Goal: Task Accomplishment & Management: Complete application form

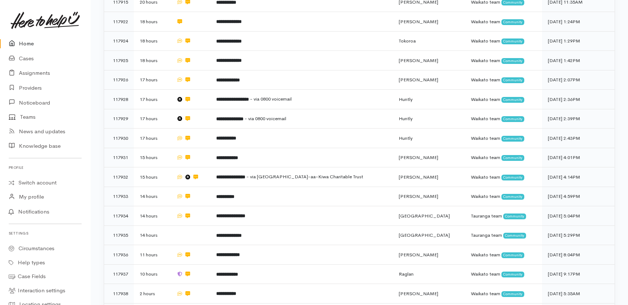
scroll to position [119, 0]
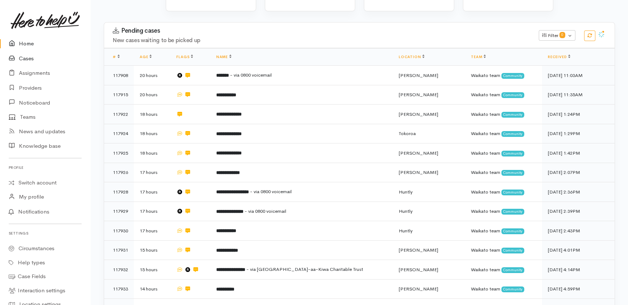
click at [28, 58] on link "Cases" at bounding box center [45, 58] width 90 height 15
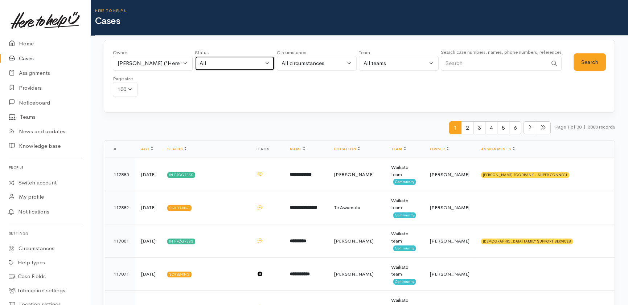
click at [254, 59] on button "All" at bounding box center [235, 63] width 80 height 15
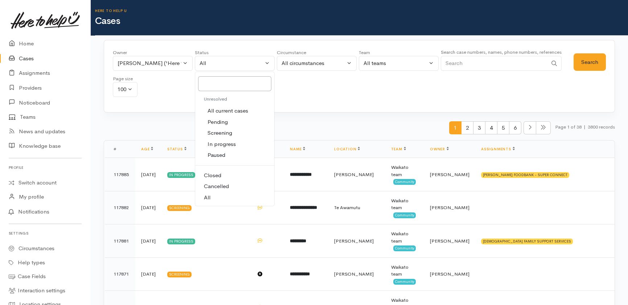
drag, startPoint x: 218, startPoint y: 110, endPoint x: 243, endPoint y: 109, distance: 25.0
click at [219, 109] on span "All current cases" at bounding box center [227, 111] width 41 height 8
select select "Unresolved"
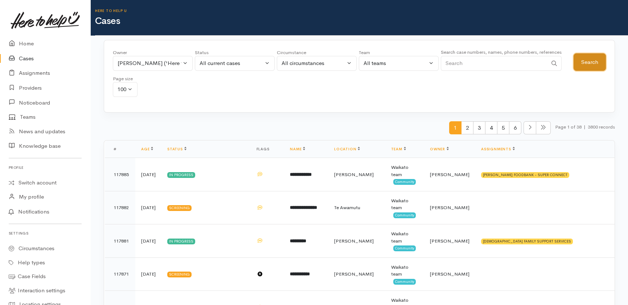
click at [594, 58] on button "Search" at bounding box center [589, 62] width 32 height 18
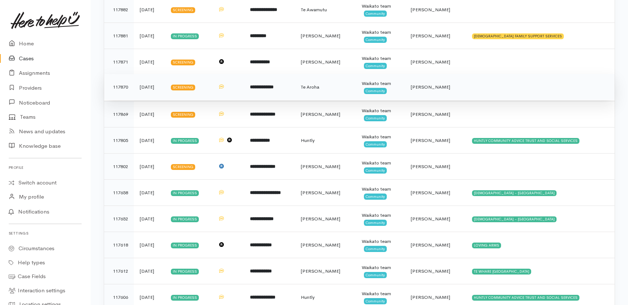
scroll to position [41, 0]
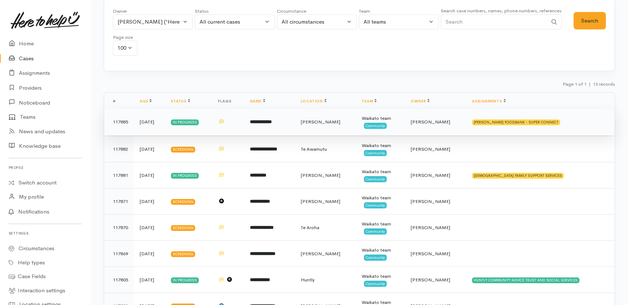
click at [272, 123] on b "**********" at bounding box center [261, 121] width 22 height 5
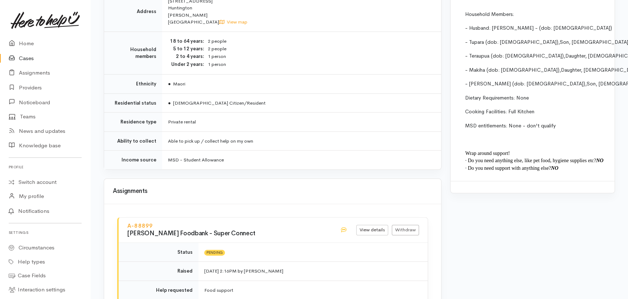
scroll to position [699, 0]
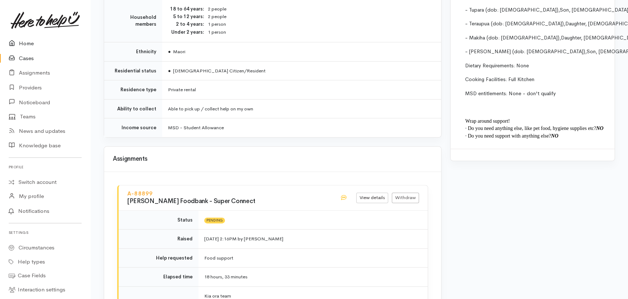
click at [28, 44] on link "Home" at bounding box center [45, 43] width 90 height 15
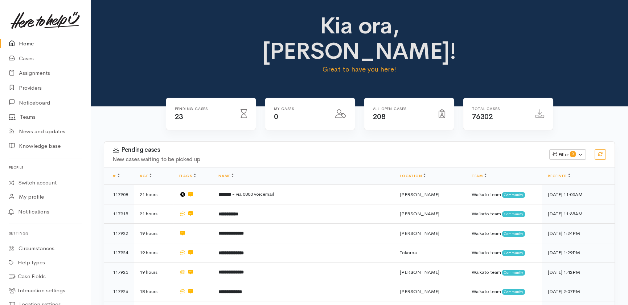
click at [25, 44] on link "Home" at bounding box center [45, 43] width 90 height 15
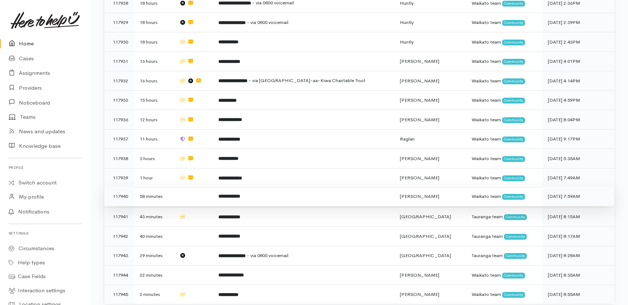
scroll to position [326, 0]
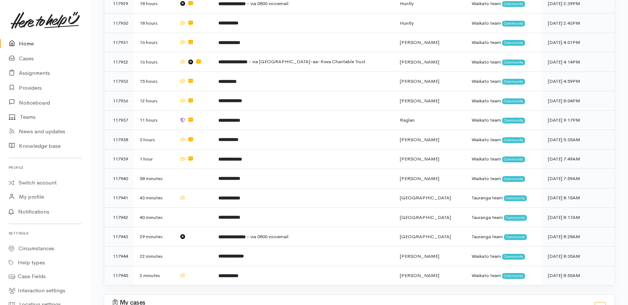
click at [29, 42] on link "Home" at bounding box center [45, 43] width 90 height 15
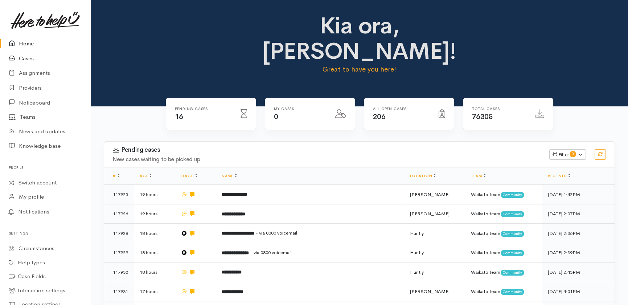
drag, startPoint x: 29, startPoint y: 57, endPoint x: 43, endPoint y: 59, distance: 14.7
click at [29, 57] on link "Cases" at bounding box center [45, 58] width 90 height 15
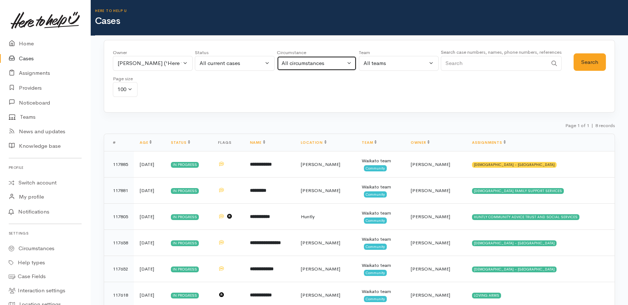
click at [338, 64] on div "All circumstances" at bounding box center [313, 63] width 64 height 8
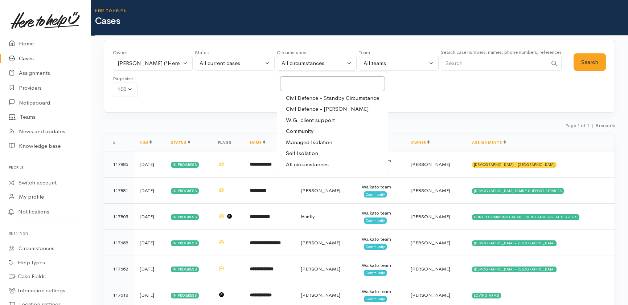
click at [309, 108] on span "Civil Defence - [PERSON_NAME]" at bounding box center [327, 109] width 83 height 8
select select "5"
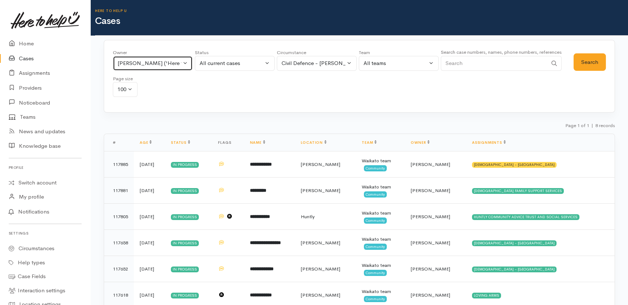
click at [186, 61] on button "Katarina Daly ('Here to help u')" at bounding box center [153, 63] width 80 height 15
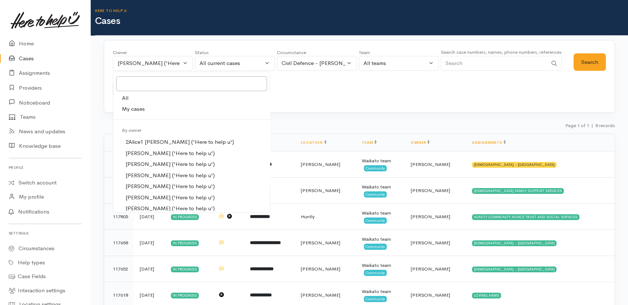
drag, startPoint x: 123, startPoint y: 94, endPoint x: 186, endPoint y: 94, distance: 62.7
click at [124, 94] on span "All" at bounding box center [125, 98] width 7 height 8
select select "-1"
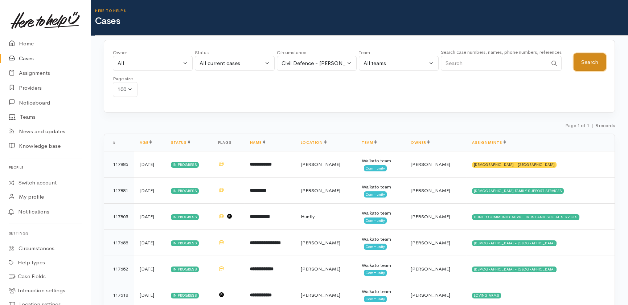
click at [581, 58] on button "Search" at bounding box center [589, 62] width 32 height 18
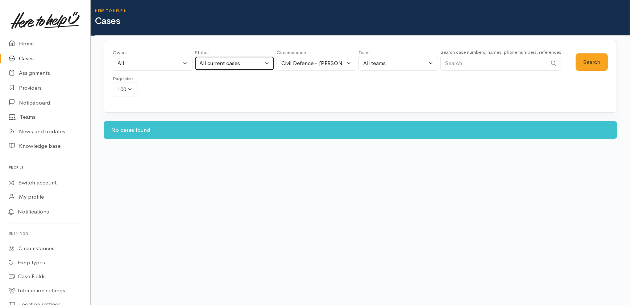
click at [241, 60] on div "All current cases" at bounding box center [231, 63] width 64 height 8
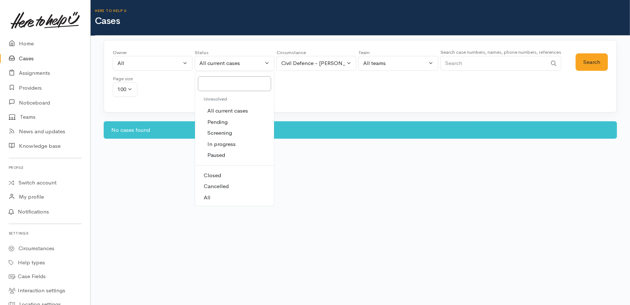
click at [206, 197] on span "All" at bounding box center [207, 197] width 7 height 8
select select "All"
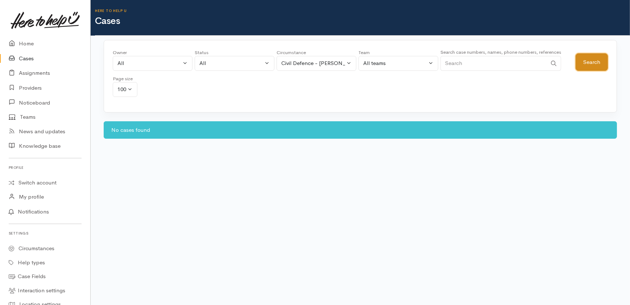
click at [595, 61] on button "Search" at bounding box center [592, 62] width 32 height 18
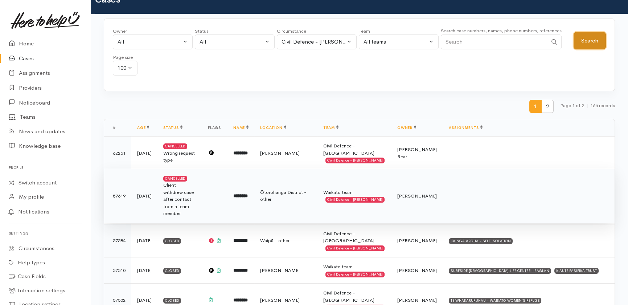
scroll to position [132, 0]
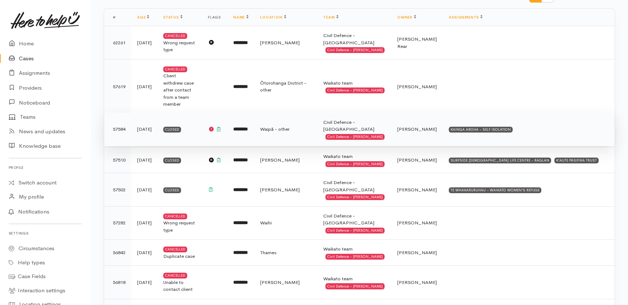
click at [171, 127] on div "Closed" at bounding box center [172, 130] width 18 height 6
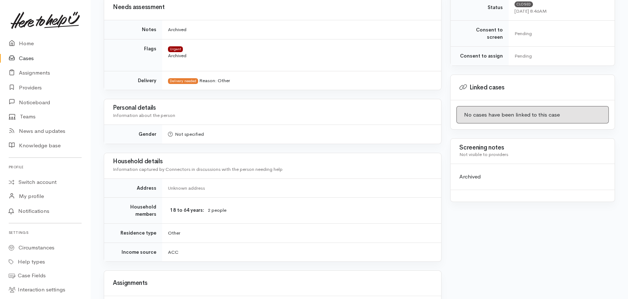
scroll to position [166, 0]
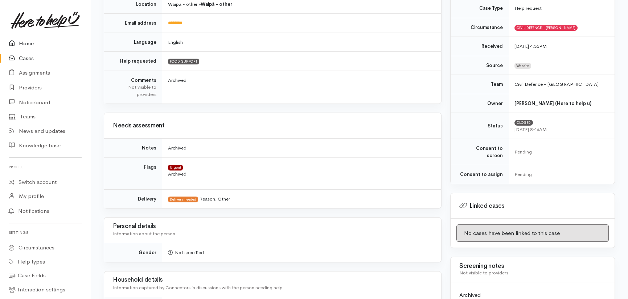
drag, startPoint x: 24, startPoint y: 44, endPoint x: 23, endPoint y: 39, distance: 5.1
click at [24, 44] on link "Home" at bounding box center [45, 43] width 90 height 15
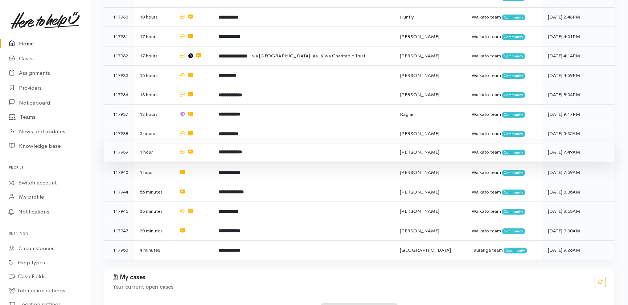
scroll to position [245, 0]
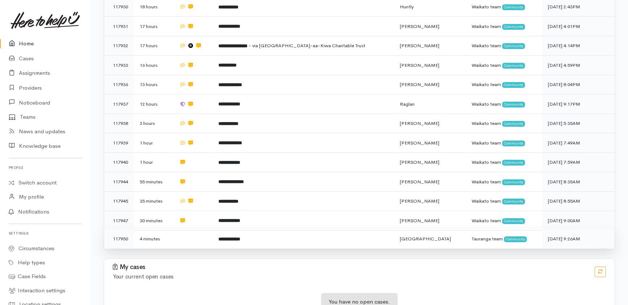
click at [189, 229] on td at bounding box center [193, 238] width 40 height 19
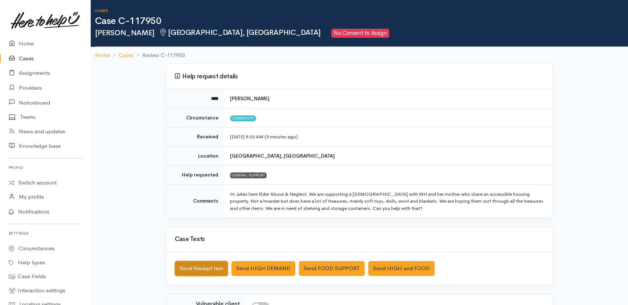
click at [189, 269] on button "Send Receipt text" at bounding box center [201, 268] width 53 height 15
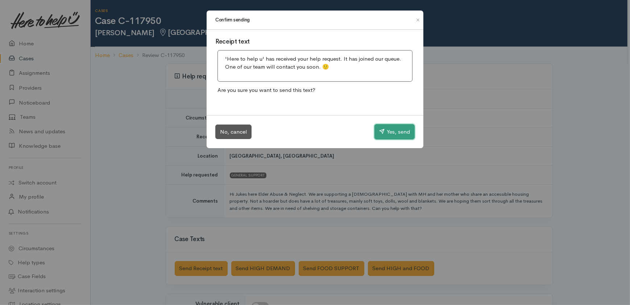
click at [393, 132] on button "Yes, send" at bounding box center [395, 131] width 40 height 15
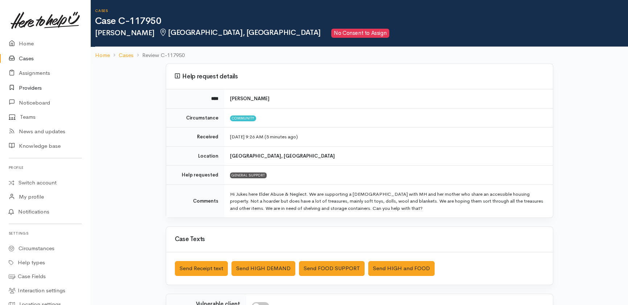
drag, startPoint x: 30, startPoint y: 88, endPoint x: 22, endPoint y: 92, distance: 9.7
click at [30, 88] on link "Providers" at bounding box center [45, 87] width 90 height 15
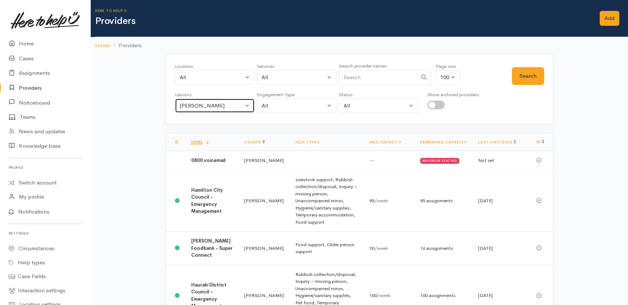
click at [225, 106] on div "[PERSON_NAME]" at bounding box center [211, 106] width 64 height 8
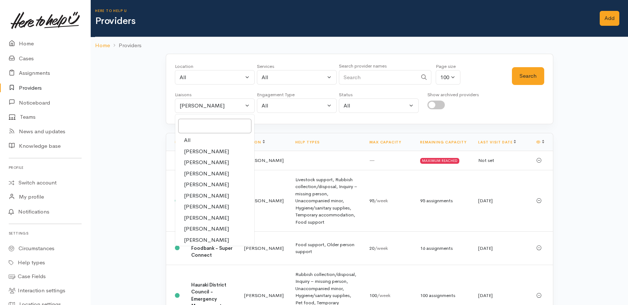
click at [189, 139] on span "All" at bounding box center [187, 140] width 7 height 8
select select "null"
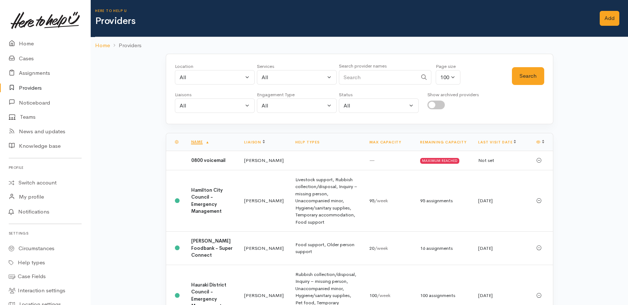
click at [364, 79] on input "Search" at bounding box center [378, 77] width 78 height 15
type input "taup"
drag, startPoint x: 524, startPoint y: 76, endPoint x: 491, endPoint y: 77, distance: 33.4
click at [525, 76] on button "Search" at bounding box center [528, 76] width 32 height 18
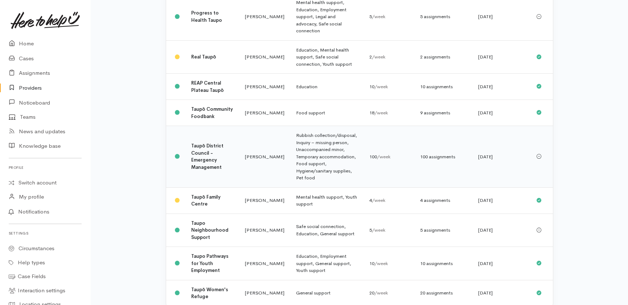
scroll to position [264, 0]
click at [210, 219] on b "Taupo Neighbourhood Support" at bounding box center [209, 229] width 37 height 20
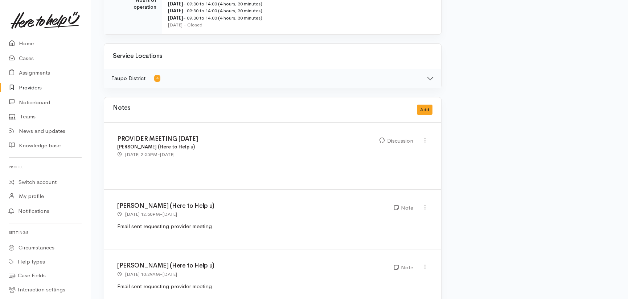
scroll to position [355, 0]
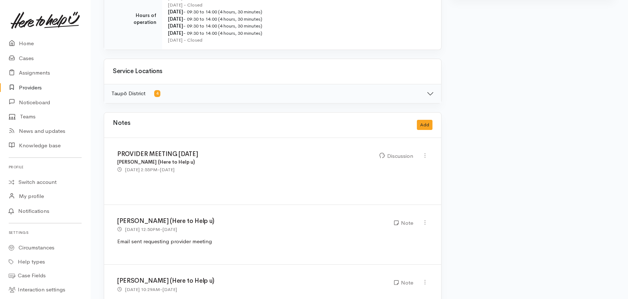
click at [313, 176] on div "PROVIDER MEETING 06/06/2025 Leinati Lima (Here to Help u) 6 Jun 2025 2:55PM - 3…" at bounding box center [272, 171] width 337 height 67
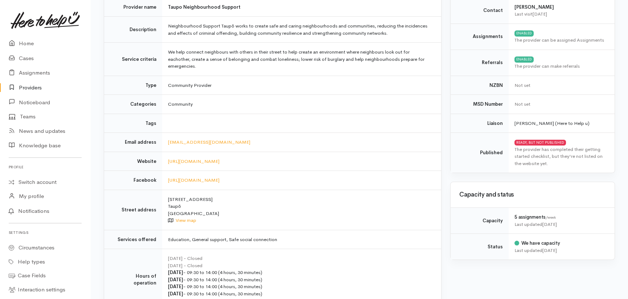
scroll to position [0, 0]
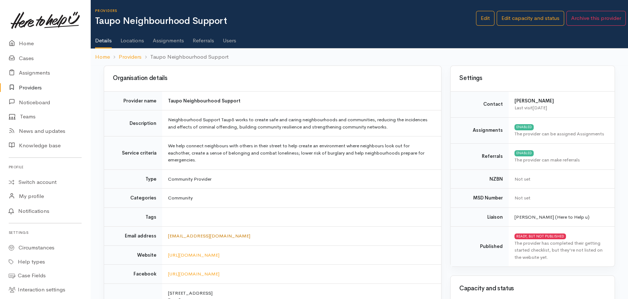
click at [185, 237] on link "[EMAIL_ADDRESS][DOMAIN_NAME]" at bounding box center [209, 236] width 82 height 6
click at [487, 16] on link "Edit" at bounding box center [485, 18] width 18 height 15
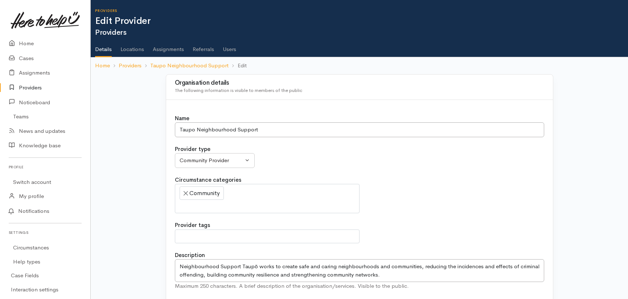
select select
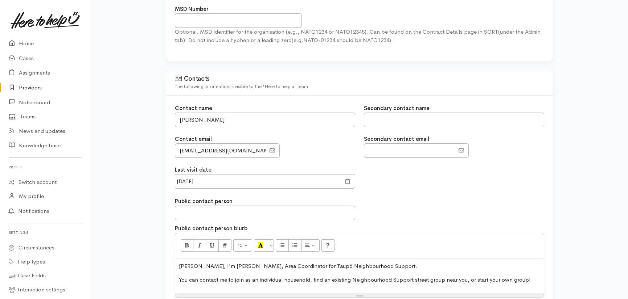
scroll to position [560, 0]
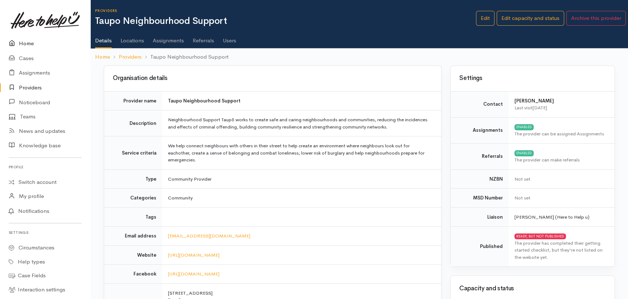
drag, startPoint x: 30, startPoint y: 42, endPoint x: 34, endPoint y: 42, distance: 4.0
click at [30, 41] on link "Home" at bounding box center [45, 43] width 90 height 15
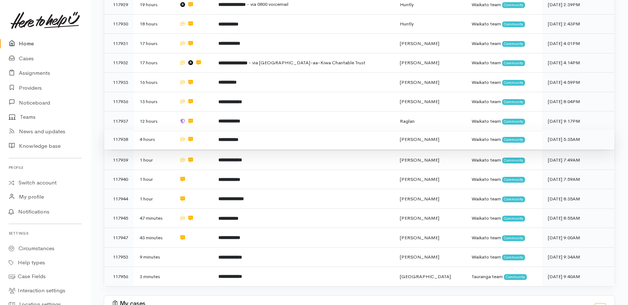
scroll to position [265, 0]
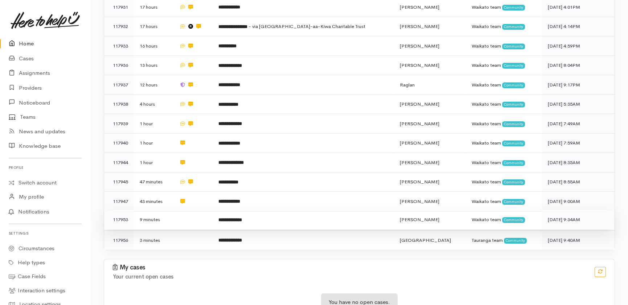
click at [184, 210] on td at bounding box center [193, 220] width 40 height 20
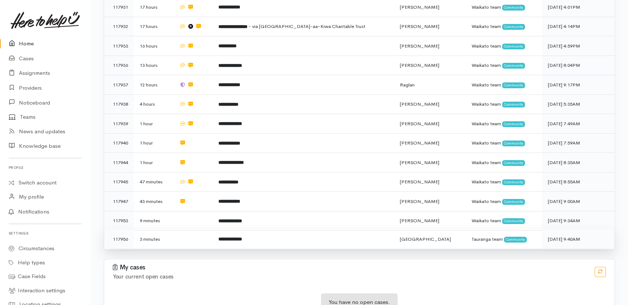
click at [185, 229] on td at bounding box center [193, 238] width 40 height 19
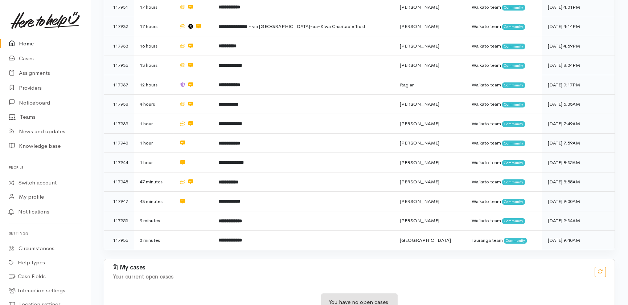
click at [22, 44] on link "Home" at bounding box center [45, 43] width 90 height 15
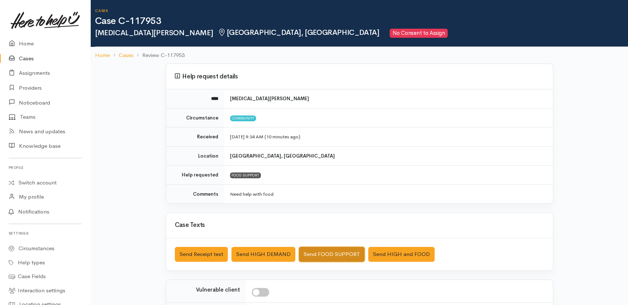
click at [330, 253] on button "Send FOOD SUPPORT" at bounding box center [332, 254] width 66 height 15
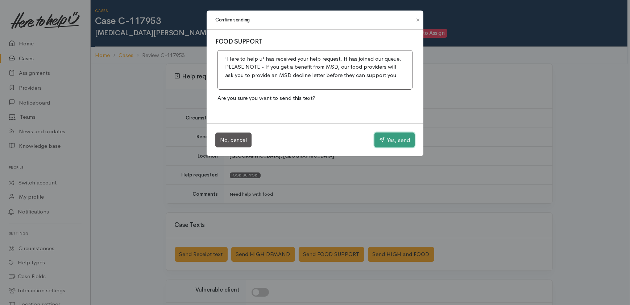
drag, startPoint x: 396, startPoint y: 138, endPoint x: 366, endPoint y: 111, distance: 40.8
click at [396, 138] on button "Yes, send" at bounding box center [395, 139] width 40 height 15
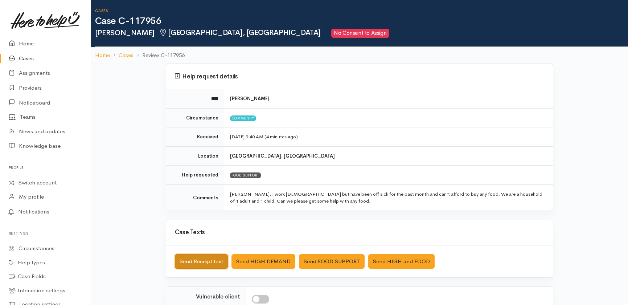
click at [196, 257] on button "Send Receipt text" at bounding box center [201, 261] width 53 height 15
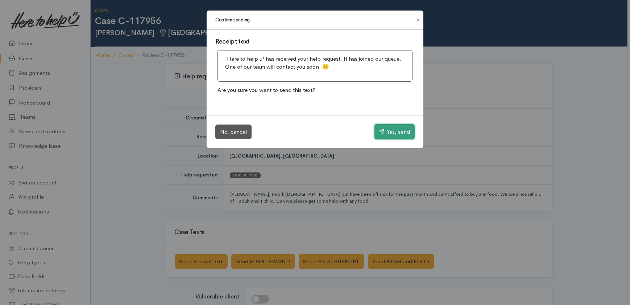
click at [400, 131] on button "Yes, send" at bounding box center [395, 131] width 40 height 15
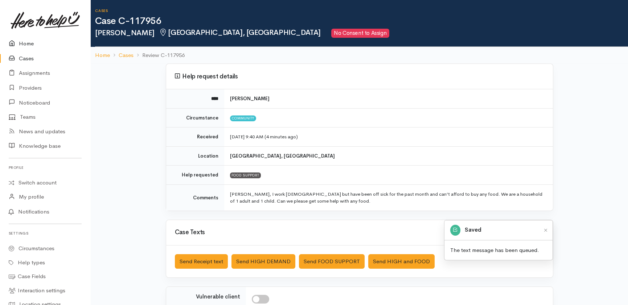
click at [29, 43] on link "Home" at bounding box center [45, 43] width 90 height 15
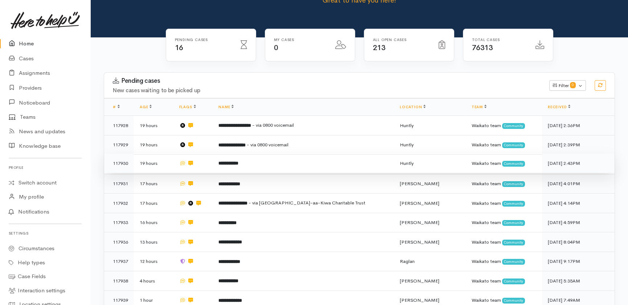
scroll to position [66, 0]
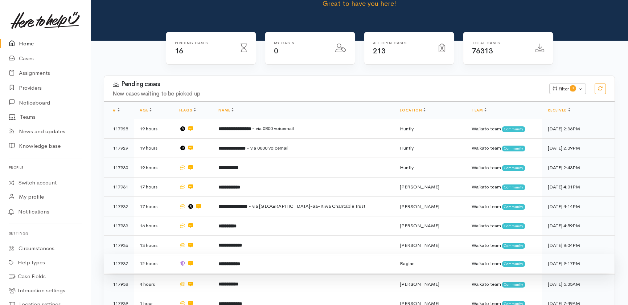
click at [283, 253] on td "**********" at bounding box center [302, 263] width 181 height 20
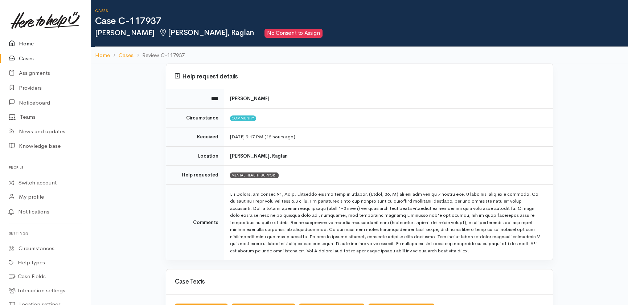
click at [28, 41] on link "Home" at bounding box center [45, 43] width 90 height 15
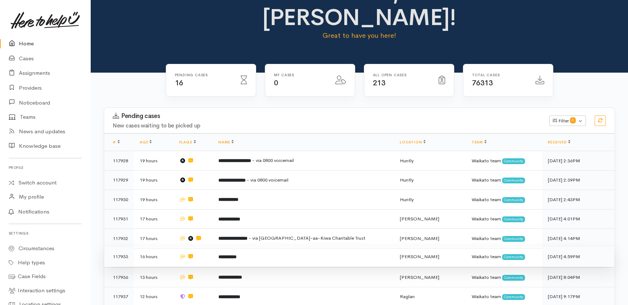
scroll to position [66, 0]
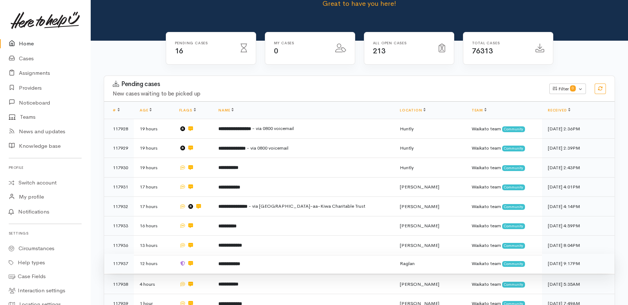
click at [303, 253] on td "**********" at bounding box center [302, 263] width 181 height 20
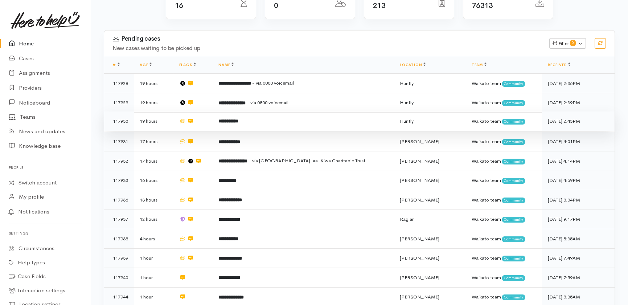
scroll to position [80, 0]
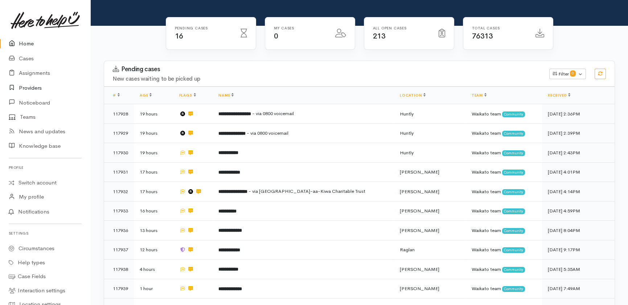
click at [29, 88] on link "Providers" at bounding box center [45, 87] width 90 height 15
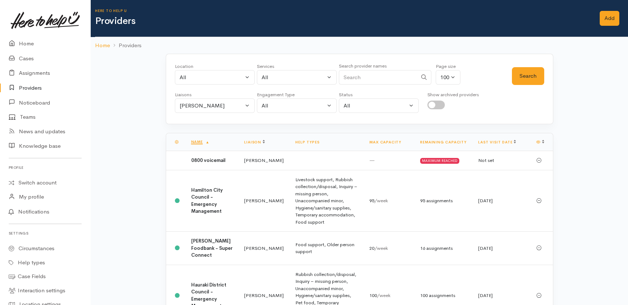
click at [378, 79] on input "Search" at bounding box center [378, 77] width 78 height 15
type input "taup"
click at [535, 70] on button "Search" at bounding box center [528, 76] width 32 height 18
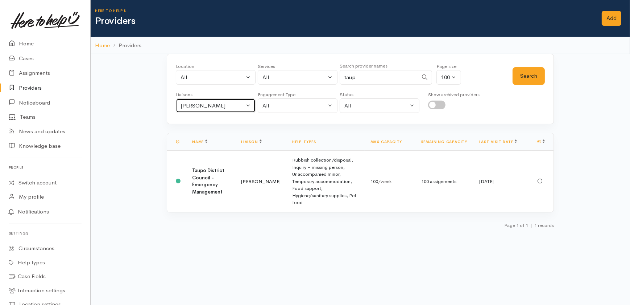
click at [232, 104] on div "[PERSON_NAME]" at bounding box center [213, 106] width 64 height 8
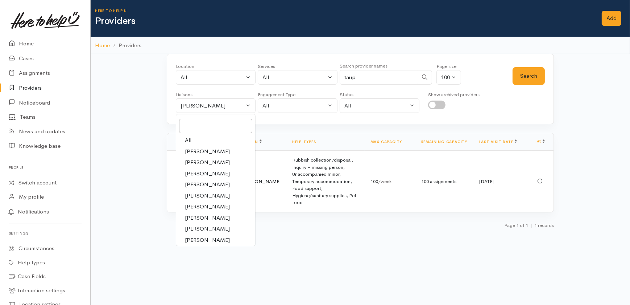
click at [182, 140] on link "All" at bounding box center [215, 140] width 79 height 11
select select "null"
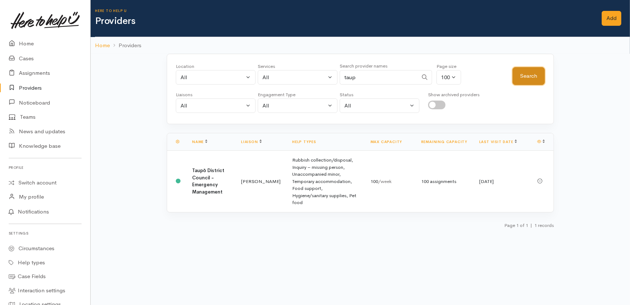
click at [526, 78] on button "Search" at bounding box center [529, 76] width 32 height 18
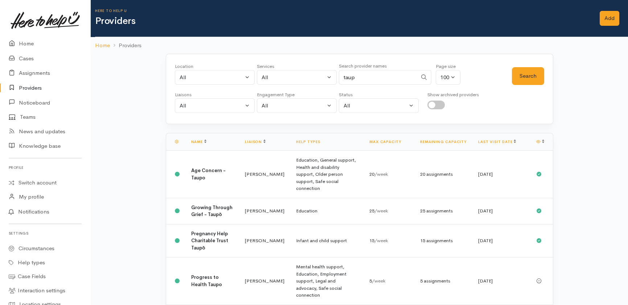
drag, startPoint x: 365, startPoint y: 77, endPoint x: 317, endPoint y: 90, distance: 50.4
click at [318, 61] on div "Location All Tauranga Eastern Bay of Plenty - other Kawerau Ōhope Ōpōtiki Whaka…" at bounding box center [359, 89] width 387 height 70
type input "budget"
click at [530, 73] on button "Search" at bounding box center [528, 76] width 32 height 18
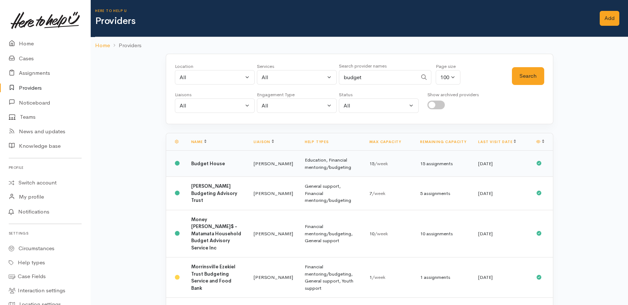
click at [225, 163] on td "Budget House" at bounding box center [216, 163] width 62 height 26
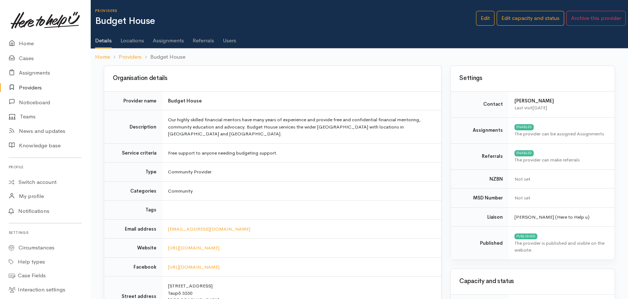
click at [231, 40] on link "Users" at bounding box center [229, 38] width 13 height 20
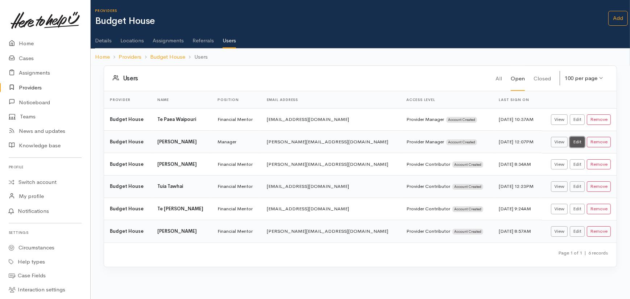
click at [579, 142] on link "Edit" at bounding box center [577, 142] width 15 height 11
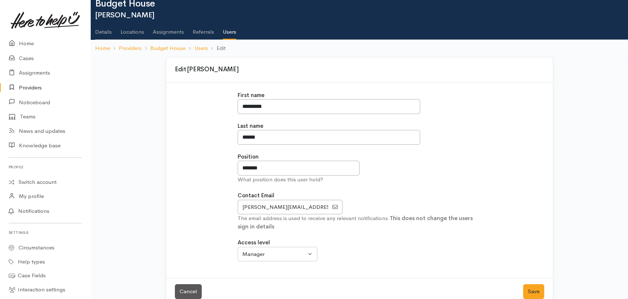
scroll to position [31, 0]
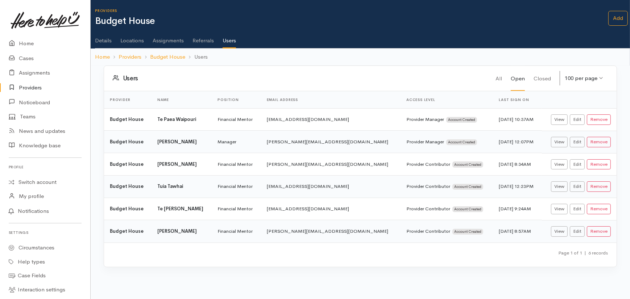
click at [102, 39] on link "Details" at bounding box center [103, 38] width 17 height 20
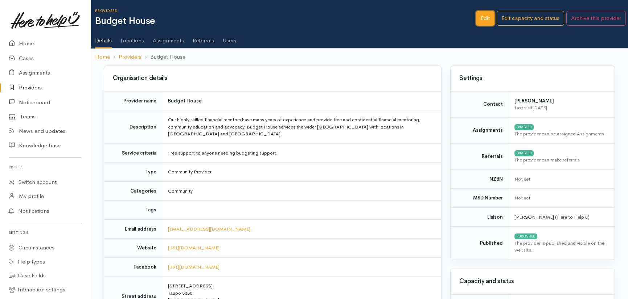
click at [483, 18] on link "Edit" at bounding box center [485, 18] width 18 height 15
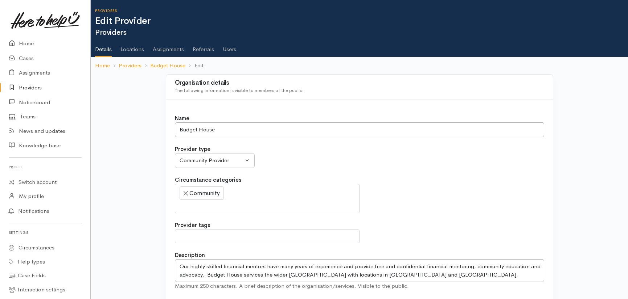
select select
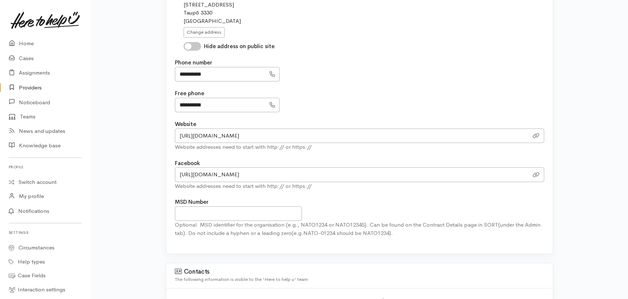
scroll to position [395, 0]
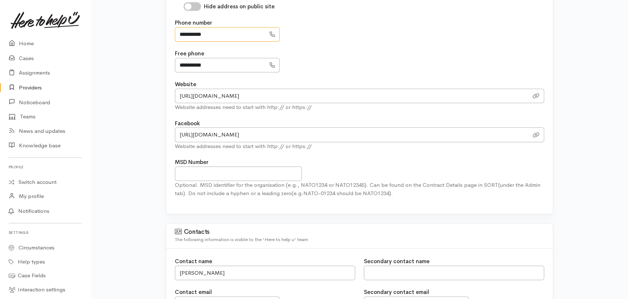
click at [217, 33] on input "**********" at bounding box center [220, 34] width 91 height 15
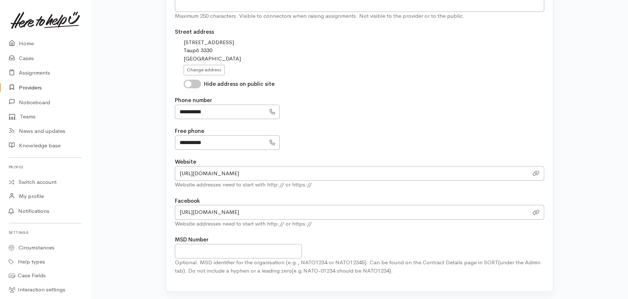
scroll to position [297, 0]
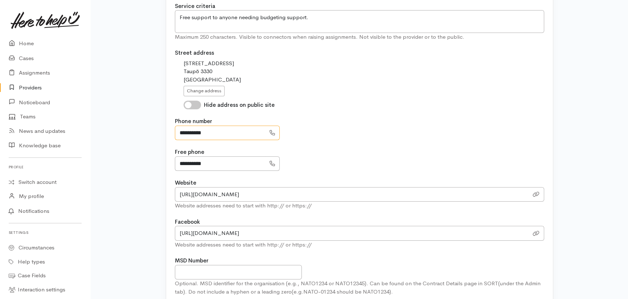
drag, startPoint x: 218, startPoint y: 132, endPoint x: 170, endPoint y: 131, distance: 47.5
click at [170, 131] on div "Name Budget House Provider type Community Provider MSD Community Connector Prov…" at bounding box center [359, 58] width 386 height 510
click at [225, 134] on input "**********" at bounding box center [220, 133] width 91 height 15
drag, startPoint x: 219, startPoint y: 131, endPoint x: 179, endPoint y: 132, distance: 39.5
click at [179, 132] on input "**********" at bounding box center [220, 133] width 91 height 15
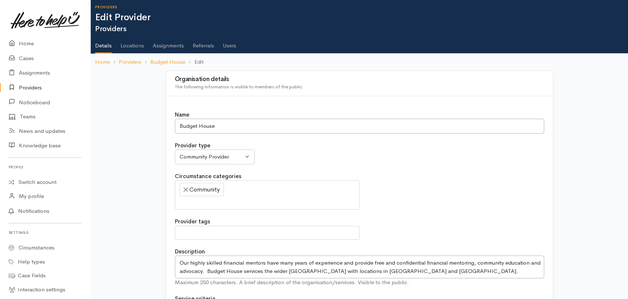
scroll to position [0, 0]
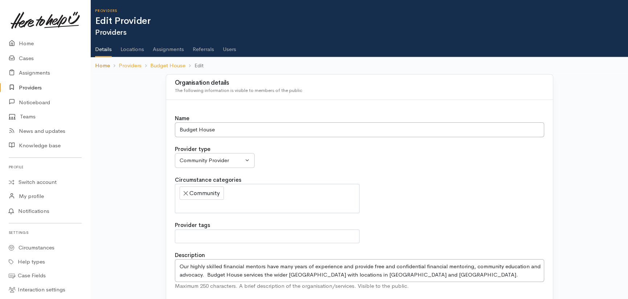
click at [102, 65] on link "Home" at bounding box center [102, 66] width 15 height 8
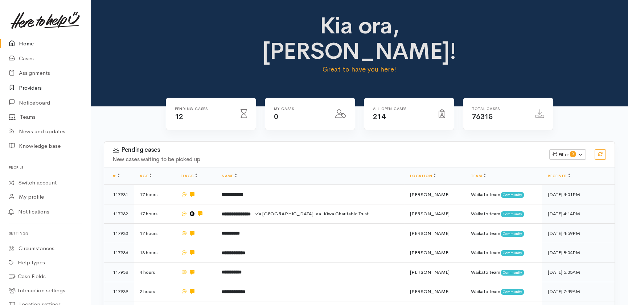
click at [33, 88] on link "Providers" at bounding box center [45, 87] width 90 height 15
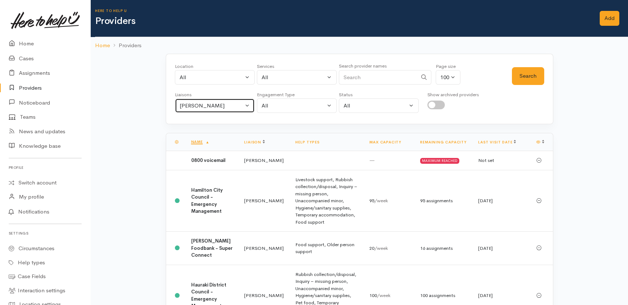
click at [232, 103] on div "[PERSON_NAME]" at bounding box center [211, 106] width 64 height 8
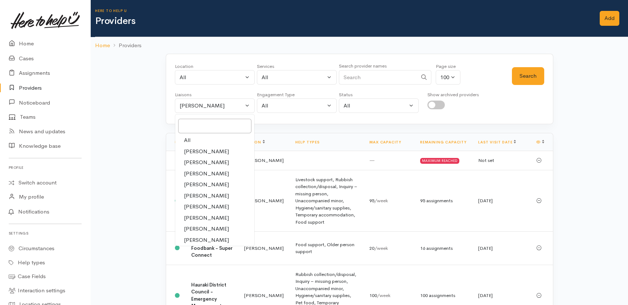
drag, startPoint x: 190, startPoint y: 138, endPoint x: 326, endPoint y: 124, distance: 136.0
click at [191, 138] on link "All" at bounding box center [214, 140] width 79 height 11
select select "null"
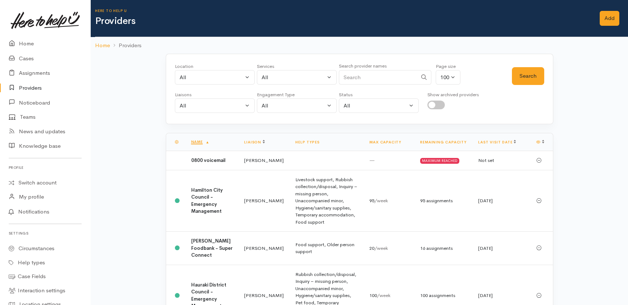
click at [366, 74] on input "Search" at bounding box center [378, 77] width 78 height 15
type input "budget"
drag, startPoint x: 528, startPoint y: 76, endPoint x: 511, endPoint y: 77, distance: 16.4
click at [528, 76] on button "Search" at bounding box center [528, 76] width 32 height 18
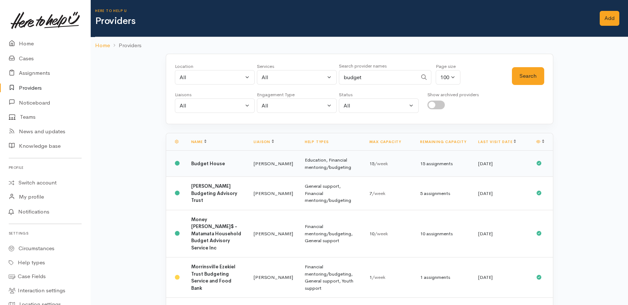
click at [210, 164] on b "Budget House" at bounding box center [208, 163] width 34 height 6
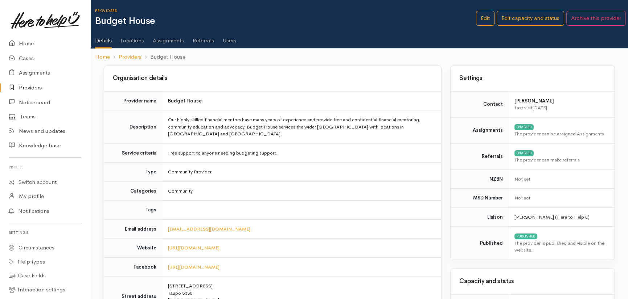
click at [232, 40] on link "Users" at bounding box center [229, 38] width 13 height 20
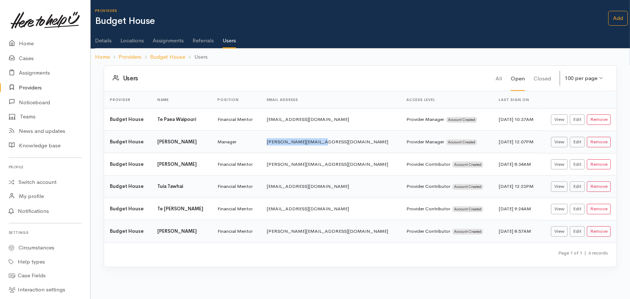
drag, startPoint x: 343, startPoint y: 141, endPoint x: 287, endPoint y: 142, distance: 55.9
click at [287, 142] on td "christine@tbas.org.nz" at bounding box center [331, 142] width 140 height 22
copy td "christine@tbas.org.nz"
click at [25, 40] on link "Home" at bounding box center [45, 43] width 90 height 15
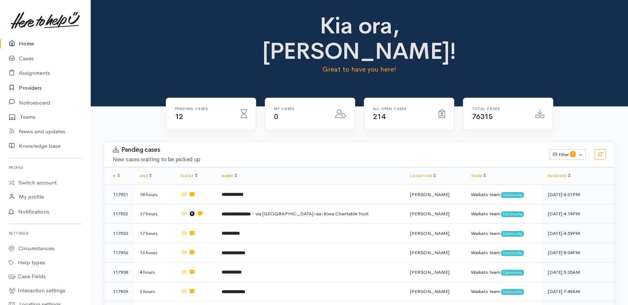
click at [31, 87] on link "Providers" at bounding box center [45, 87] width 90 height 15
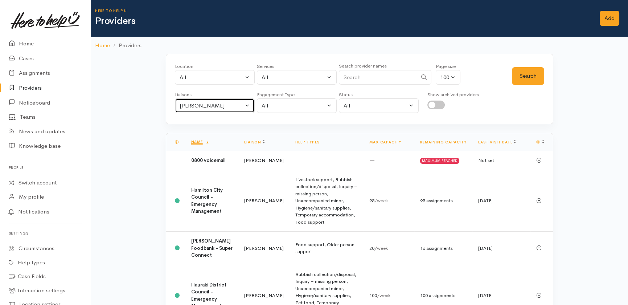
click at [230, 108] on div "[PERSON_NAME]" at bounding box center [211, 106] width 64 height 8
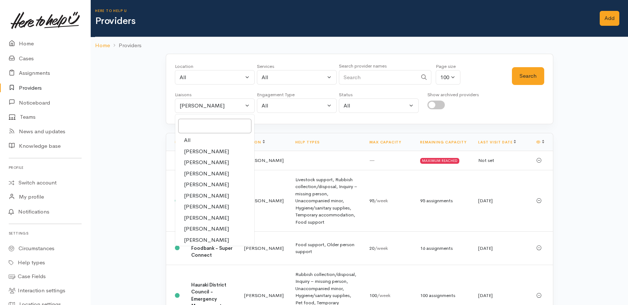
click at [187, 139] on span "All" at bounding box center [187, 140] width 7 height 8
select select "null"
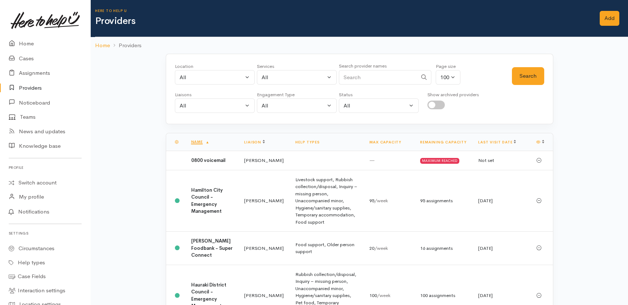
click at [388, 76] on input "Search" at bounding box center [378, 77] width 78 height 15
type input "t"
click at [227, 73] on button "All" at bounding box center [215, 77] width 80 height 15
type input "taup"
click at [194, 159] on span "Taupō" at bounding box center [195, 158] width 16 height 8
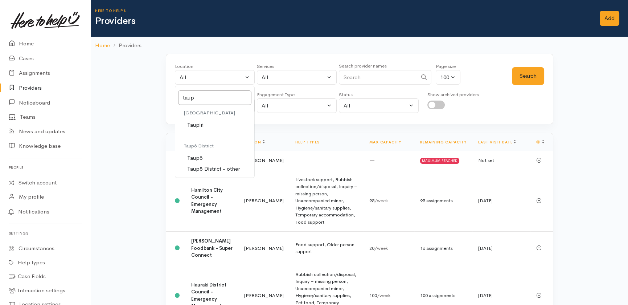
select select "183"
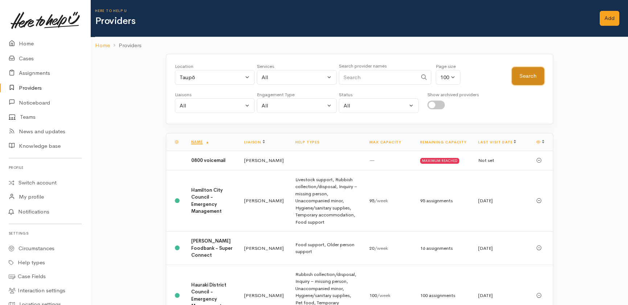
click at [520, 75] on button "Search" at bounding box center [528, 76] width 32 height 18
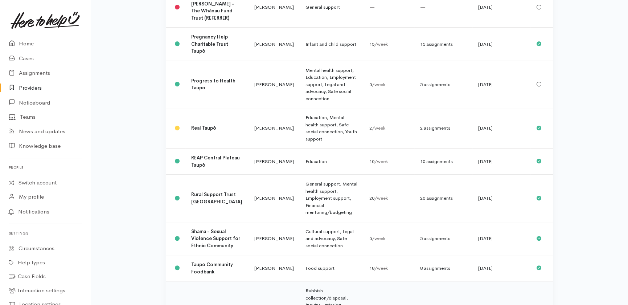
scroll to position [805, 0]
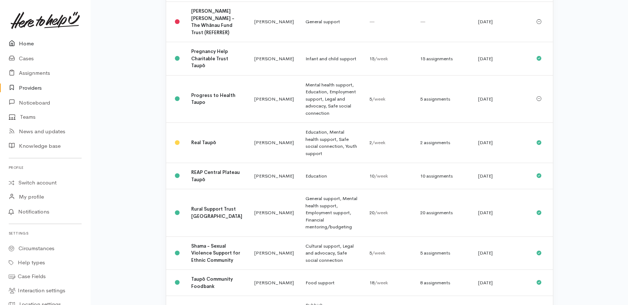
click at [28, 42] on link "Home" at bounding box center [45, 43] width 90 height 15
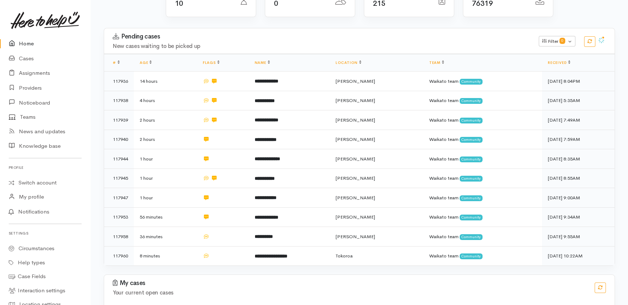
scroll to position [132, 0]
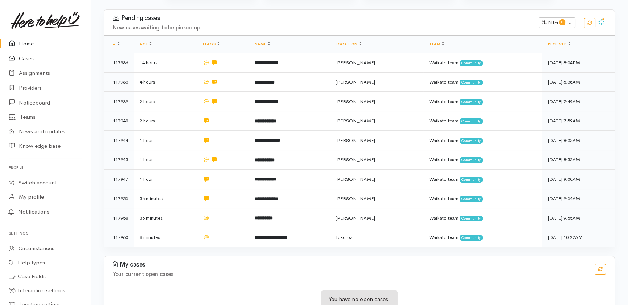
click at [26, 57] on link "Cases" at bounding box center [45, 58] width 90 height 15
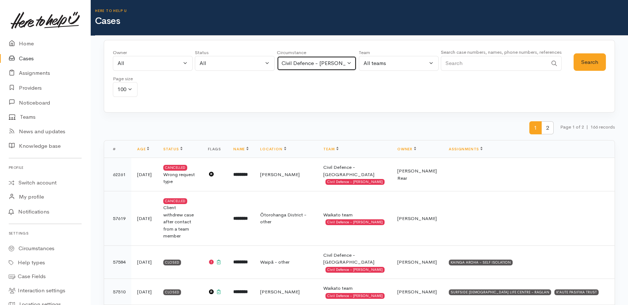
click at [350, 59] on button "Civil Defence - [PERSON_NAME]" at bounding box center [317, 63] width 80 height 15
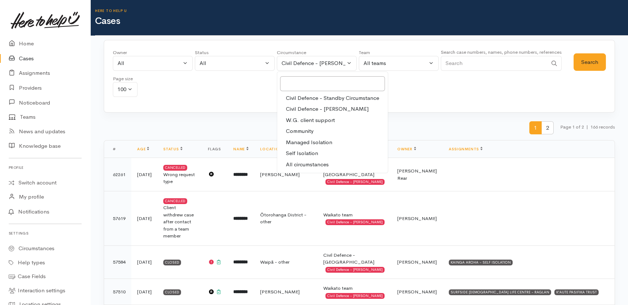
click at [308, 166] on span "All circumstances" at bounding box center [307, 164] width 43 height 8
select select "-1"
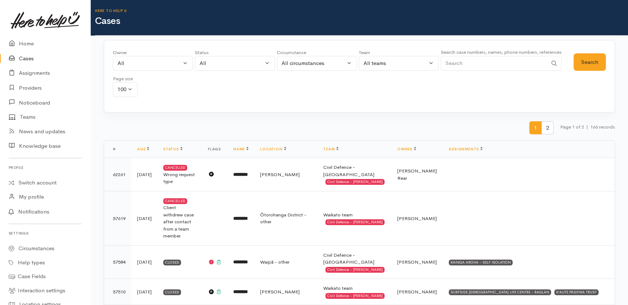
drag, startPoint x: 466, startPoint y: 65, endPoint x: 469, endPoint y: 47, distance: 18.5
click at [464, 63] on input "Search" at bounding box center [494, 63] width 107 height 15
click at [462, 65] on input "021153" at bounding box center [494, 63] width 107 height 15
click at [591, 62] on button "Search" at bounding box center [589, 62] width 32 height 18
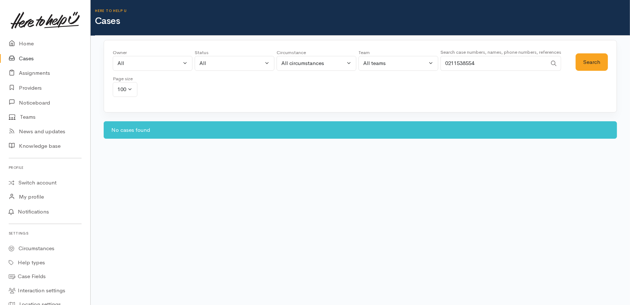
drag, startPoint x: 492, startPoint y: 63, endPoint x: 372, endPoint y: 63, distance: 120.0
click at [372, 63] on div "Owner All My cases 2Alice1 Faye Davies ('Here to help u') Aandrea Murray ('Here…" at bounding box center [344, 75] width 463 height 52
type input "0211538553"
click at [591, 63] on button "Search" at bounding box center [592, 62] width 32 height 18
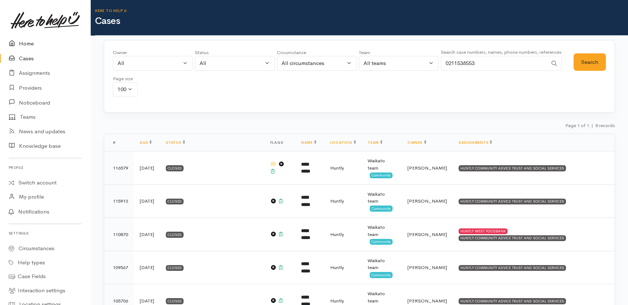
click at [25, 41] on link "Home" at bounding box center [45, 43] width 90 height 15
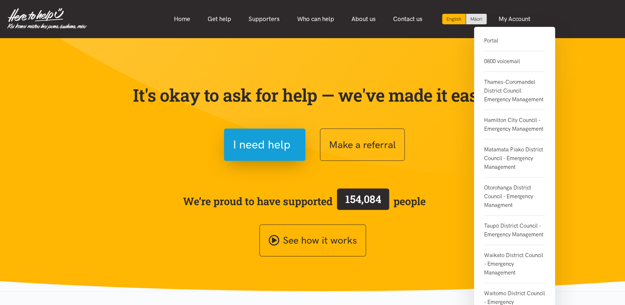
click at [494, 62] on link "0800 voicemail" at bounding box center [514, 61] width 61 height 21
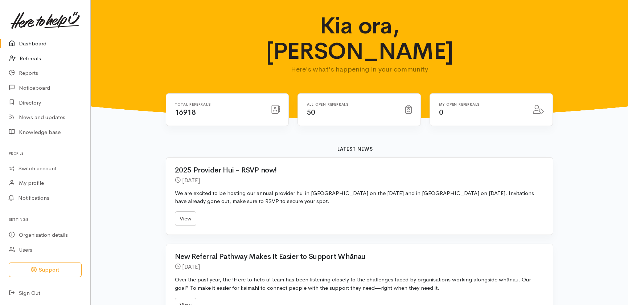
click at [29, 55] on link "Referrals" at bounding box center [45, 58] width 90 height 15
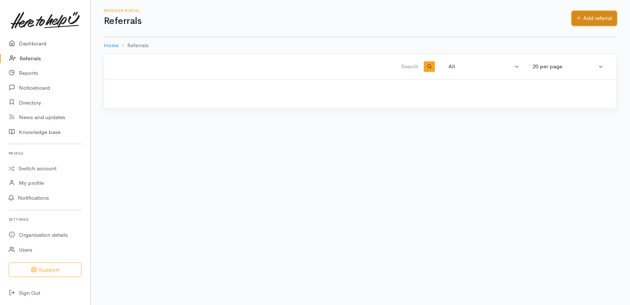
click at [599, 16] on link "Add referral" at bounding box center [594, 18] width 45 height 15
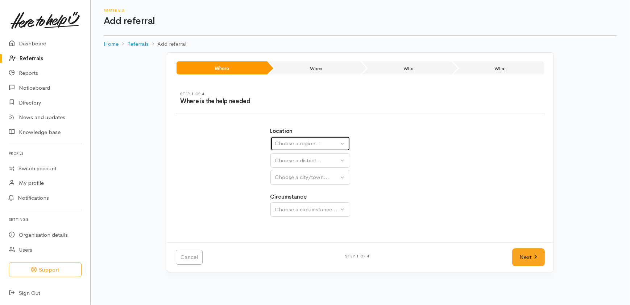
click at [320, 145] on div "Choose a region..." at bounding box center [307, 143] width 64 height 8
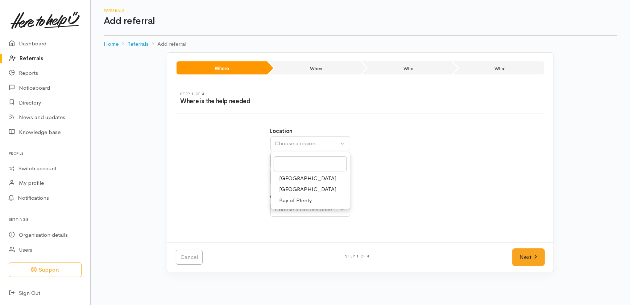
click at [285, 191] on span "Waikato" at bounding box center [308, 189] width 57 height 8
select select "3"
select select
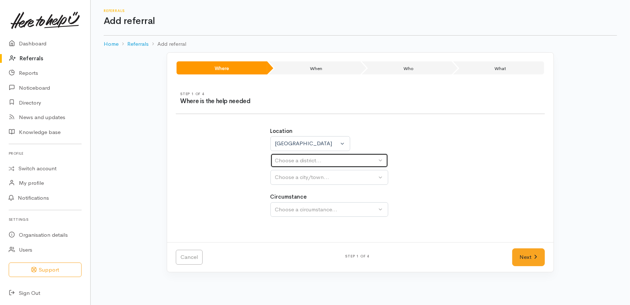
click at [279, 158] on div "Choose a district..." at bounding box center [326, 160] width 102 height 8
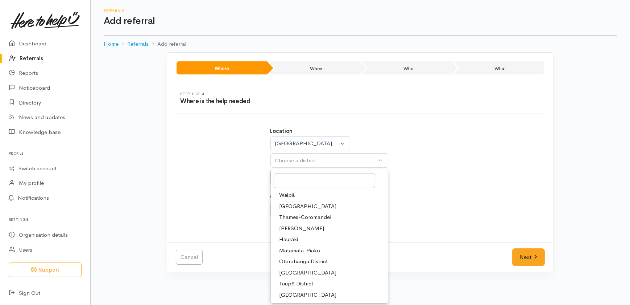
click at [292, 204] on span "Waikato District" at bounding box center [308, 206] width 57 height 8
select select "2"
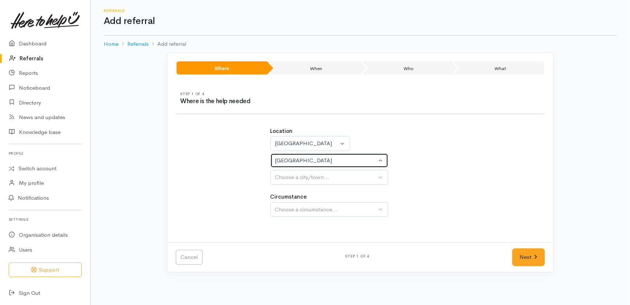
select select
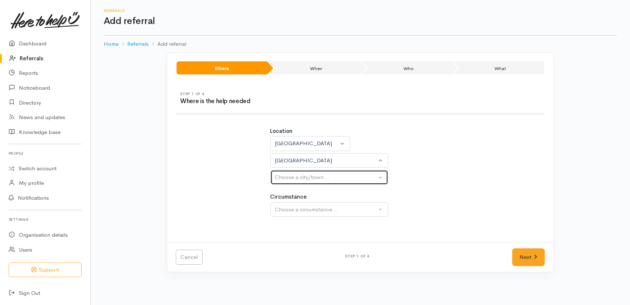
click at [299, 177] on div "Choose a city/town..." at bounding box center [326, 177] width 102 height 8
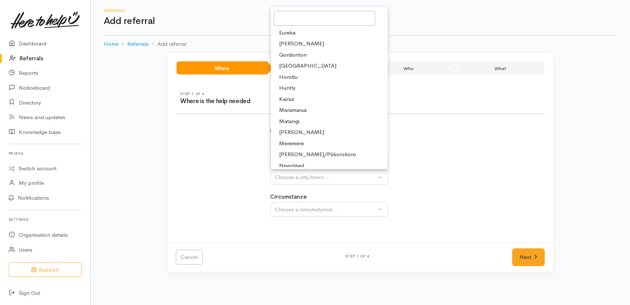
click at [290, 86] on span "Huntly" at bounding box center [288, 88] width 16 height 8
select select "110"
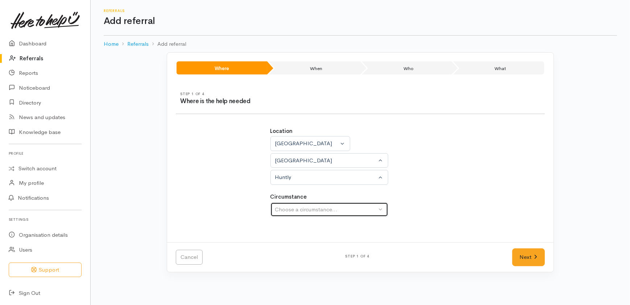
click at [325, 210] on div "Choose a circumstance..." at bounding box center [326, 209] width 102 height 8
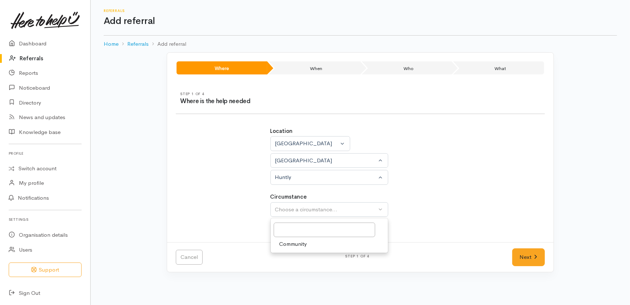
drag, startPoint x: 297, startPoint y: 243, endPoint x: 343, endPoint y: 254, distance: 47.3
click at [298, 243] on span "Community" at bounding box center [294, 244] width 28 height 8
select select "2"
click at [521, 254] on link "Next" at bounding box center [528, 257] width 33 height 18
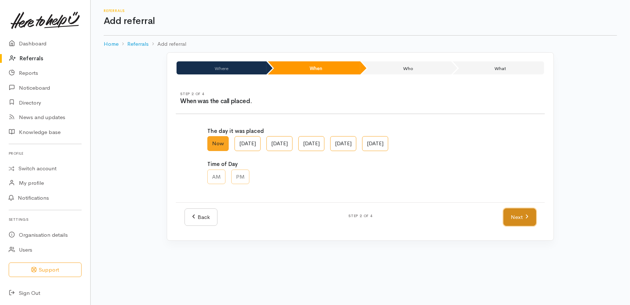
click at [518, 212] on link "Next" at bounding box center [520, 217] width 33 height 18
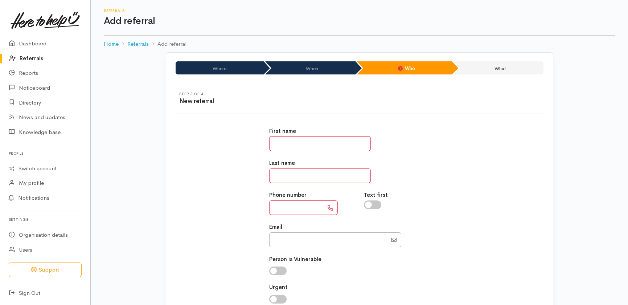
click at [293, 140] on input "text" at bounding box center [320, 143] width 102 height 15
type input "**********"
type input "********"
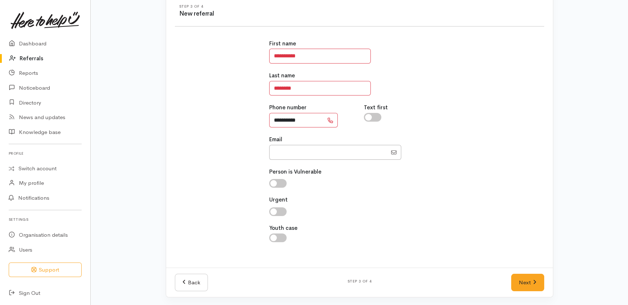
scroll to position [88, 0]
type input "**********"
click at [526, 282] on link "Next" at bounding box center [527, 282] width 33 height 18
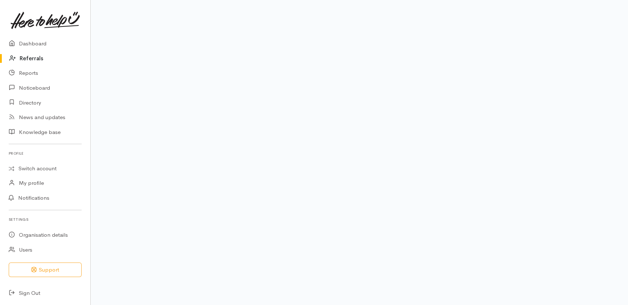
scroll to position [74, 0]
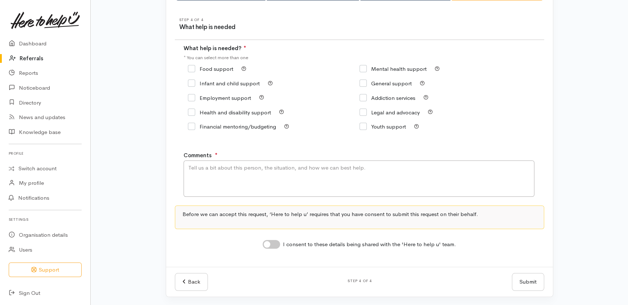
click at [210, 67] on input "Food support" at bounding box center [210, 68] width 45 height 5
checkbox input "true"
click at [226, 164] on textarea "Comments" at bounding box center [358, 178] width 351 height 36
type textarea "Food please. NOTE: Call came from 0211538553 which links to Api Hohepa."
click at [273, 240] on input "I consent to these details being shared with the 'Here to help u' team." at bounding box center [270, 244] width 17 height 9
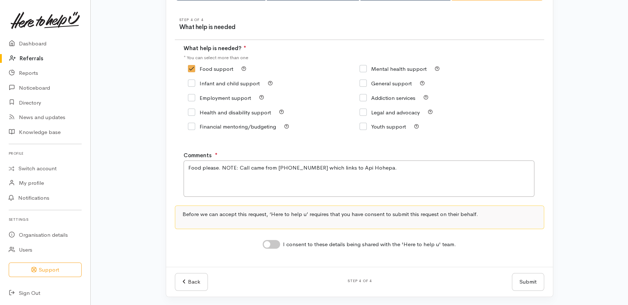
checkbox input "true"
click at [531, 278] on button "Submit" at bounding box center [528, 282] width 32 height 18
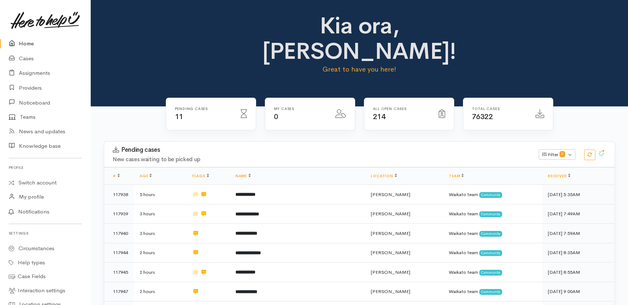
click at [21, 41] on link "Home" at bounding box center [45, 43] width 90 height 15
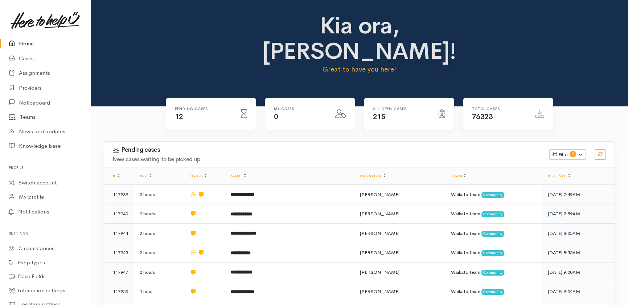
click at [24, 44] on link "Home" at bounding box center [45, 43] width 90 height 15
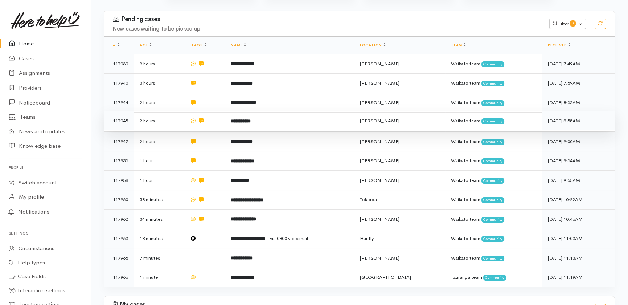
scroll to position [170, 0]
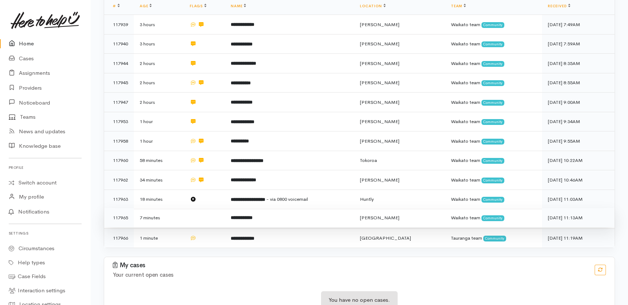
click at [207, 208] on td at bounding box center [204, 218] width 41 height 20
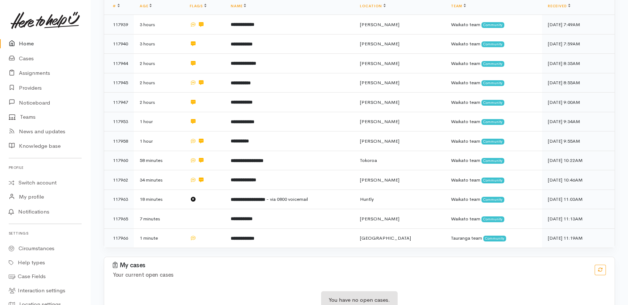
click at [25, 41] on link "Home" at bounding box center [45, 43] width 90 height 15
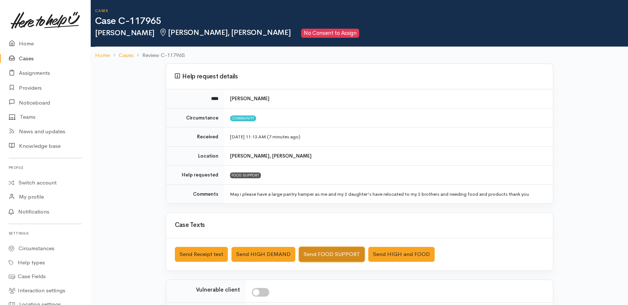
click at [342, 249] on button "Send FOOD SUPPORT" at bounding box center [332, 254] width 66 height 15
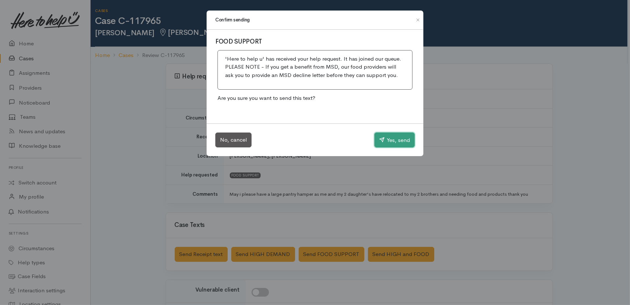
drag, startPoint x: 395, startPoint y: 135, endPoint x: 367, endPoint y: 137, distance: 28.3
click at [394, 135] on button "Yes, send" at bounding box center [395, 139] width 40 height 15
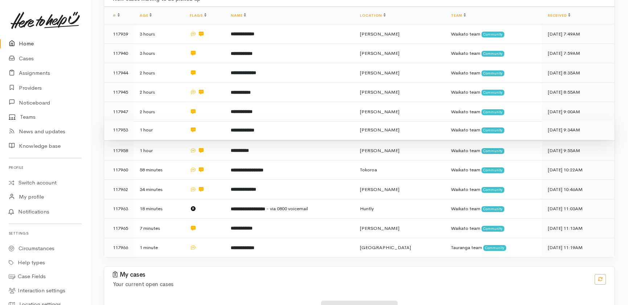
scroll to position [170, 0]
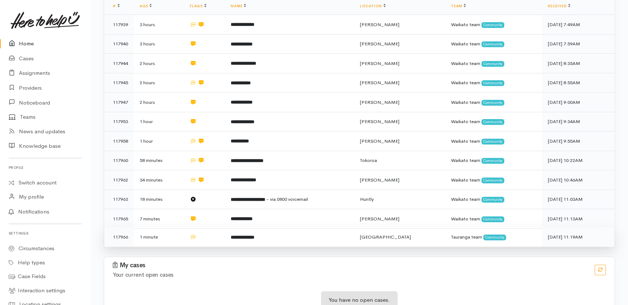
click at [244, 235] on b "**********" at bounding box center [243, 237] width 24 height 5
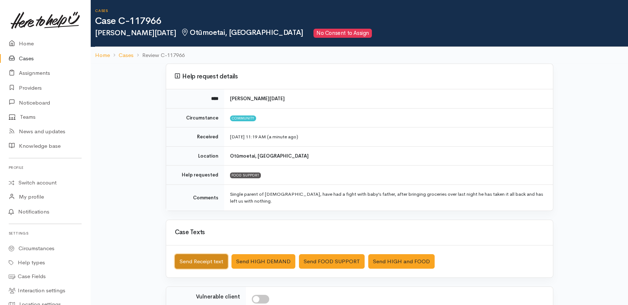
click at [187, 254] on button "Send Receipt text" at bounding box center [201, 261] width 53 height 15
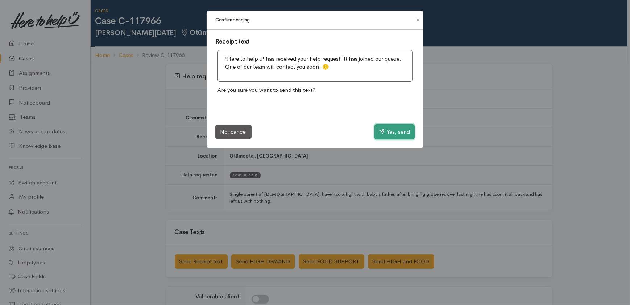
click at [393, 131] on button "Yes, send" at bounding box center [395, 131] width 40 height 15
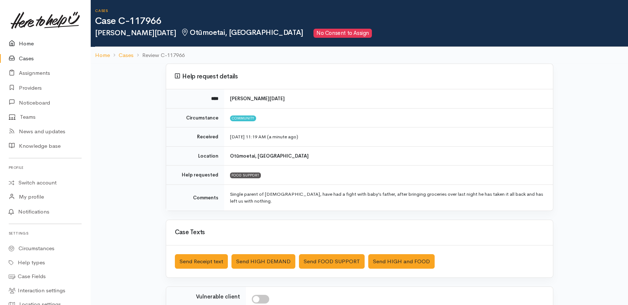
click at [27, 45] on link "Home" at bounding box center [45, 43] width 90 height 15
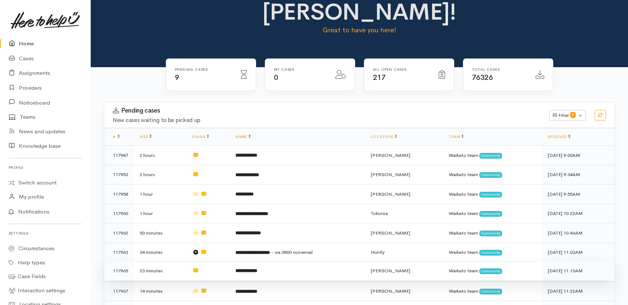
scroll to position [112, 0]
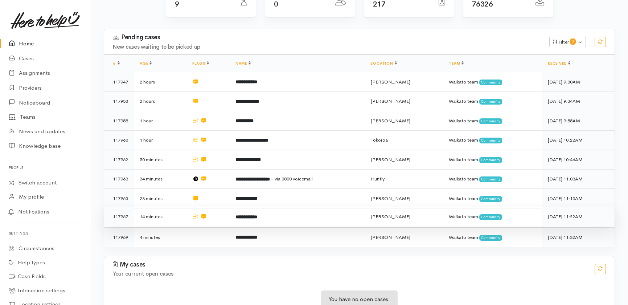
click at [283, 207] on td "**********" at bounding box center [298, 217] width 136 height 20
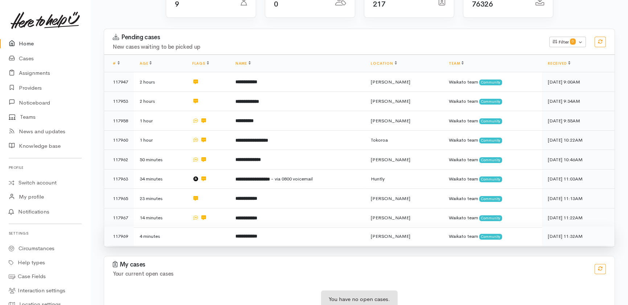
click at [294, 226] on td "**********" at bounding box center [298, 235] width 136 height 19
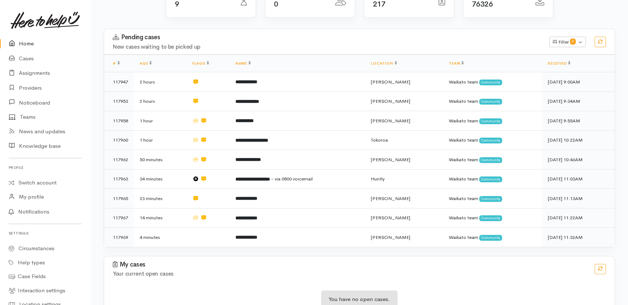
click at [27, 44] on link "Home" at bounding box center [45, 43] width 90 height 15
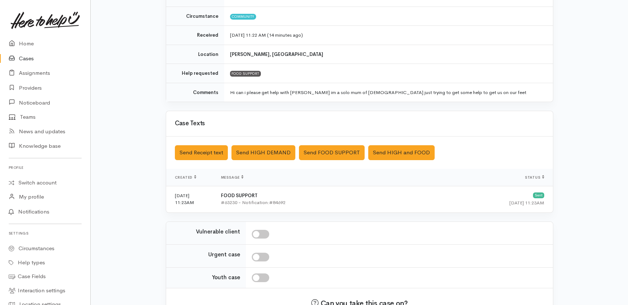
scroll to position [150, 0]
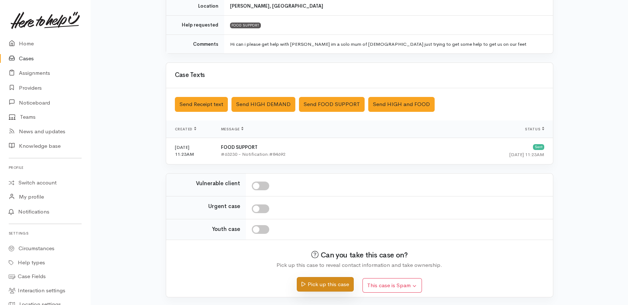
click at [333, 282] on button "Pick up this case" at bounding box center [325, 284] width 57 height 15
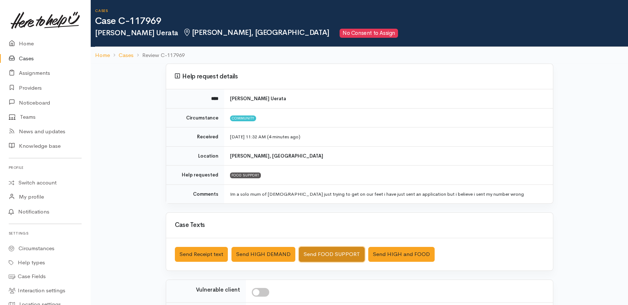
click at [346, 252] on button "Send FOOD SUPPORT" at bounding box center [332, 254] width 66 height 15
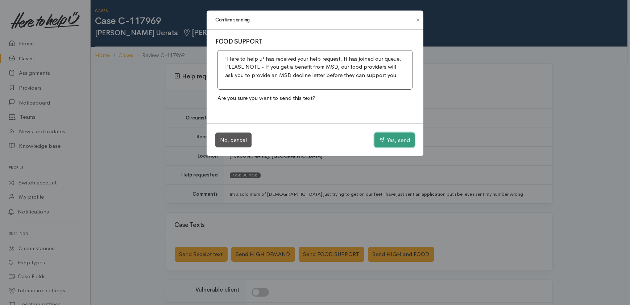
drag, startPoint x: 398, startPoint y: 139, endPoint x: 214, endPoint y: 75, distance: 195.4
click at [397, 139] on button "Yes, send" at bounding box center [395, 139] width 40 height 15
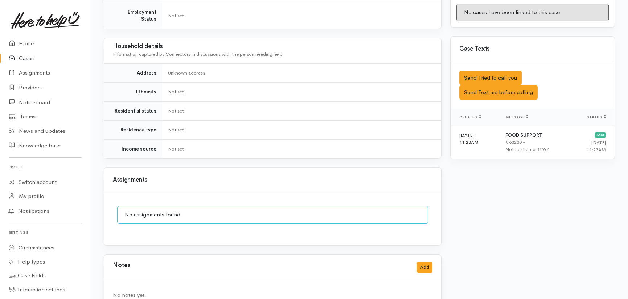
scroll to position [406, 0]
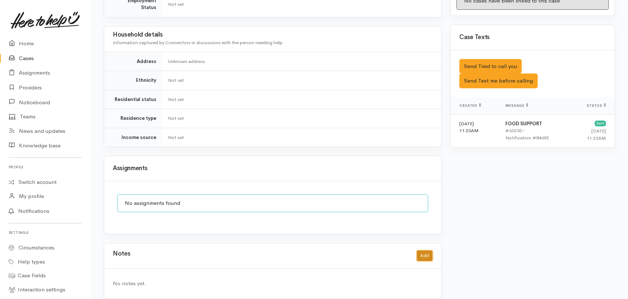
click at [428, 251] on button "Add" at bounding box center [425, 256] width 16 height 11
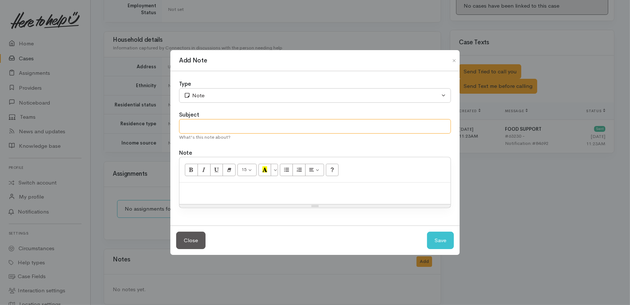
click at [212, 123] on input "text" at bounding box center [315, 126] width 272 height 15
type input "Cancelling"
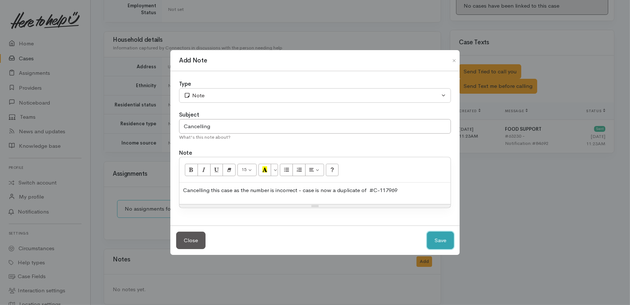
click at [438, 239] on button "Save" at bounding box center [440, 240] width 27 height 18
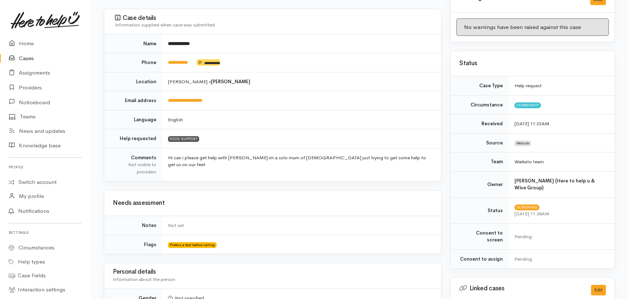
scroll to position [0, 0]
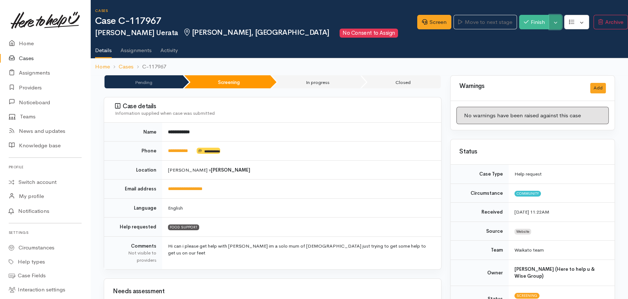
click at [554, 21] on button "Toggle Dropdown" at bounding box center [555, 22] width 13 height 15
click at [570, 48] on link "Cancel" at bounding box center [579, 50] width 57 height 11
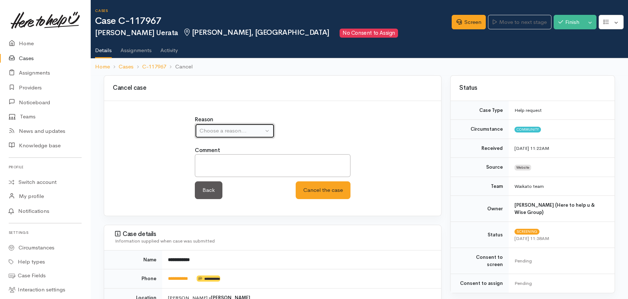
click at [212, 132] on div "Choose a reason..." at bounding box center [231, 131] width 64 height 8
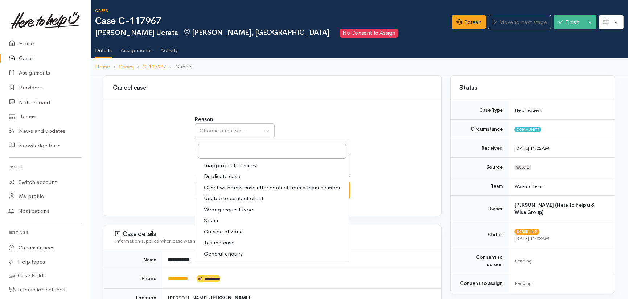
click at [212, 177] on span "Duplicate case" at bounding box center [222, 177] width 36 height 8
select select "2"
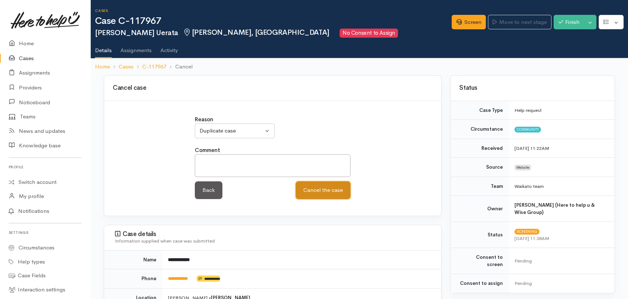
click at [315, 191] on button "Cancel the case" at bounding box center [322, 191] width 55 height 18
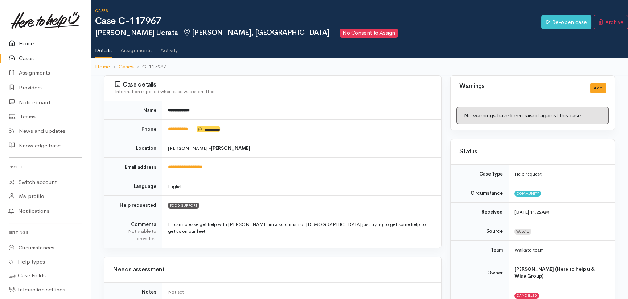
click at [25, 44] on link "Home" at bounding box center [45, 43] width 90 height 15
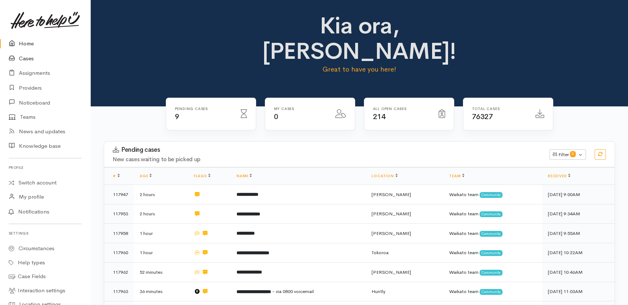
drag, startPoint x: 27, startPoint y: 55, endPoint x: 29, endPoint y: 60, distance: 4.9
click at [27, 55] on link "Cases" at bounding box center [45, 58] width 90 height 15
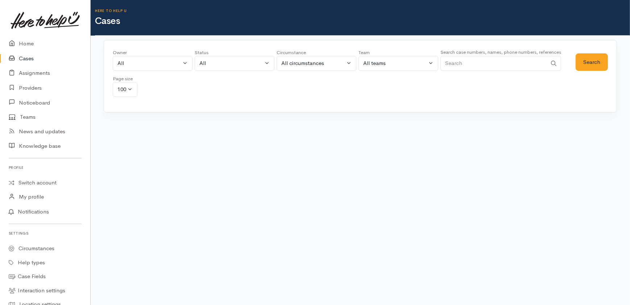
drag, startPoint x: 474, startPoint y: 62, endPoint x: 472, endPoint y: 58, distance: 4.4
click at [474, 62] on input "Search" at bounding box center [494, 63] width 107 height 15
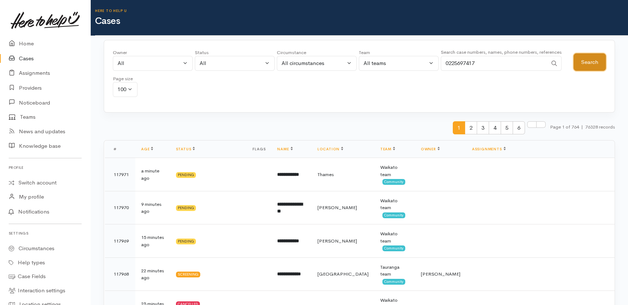
click at [593, 59] on button "Search" at bounding box center [589, 62] width 32 height 18
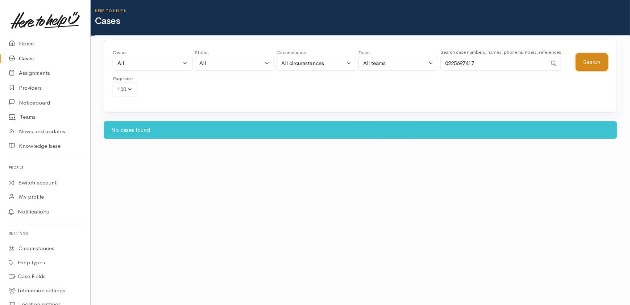
click at [595, 62] on button "Search" at bounding box center [592, 62] width 32 height 18
drag, startPoint x: 506, startPoint y: 63, endPoint x: 381, endPoint y: 45, distance: 126.8
click at [382, 56] on div "Owner All My cases 2Alice1 Faye Davies ('Here to help u') Aandrea Murray ('Here…" at bounding box center [344, 75] width 463 height 52
click at [590, 61] on button "Search" at bounding box center [592, 62] width 32 height 18
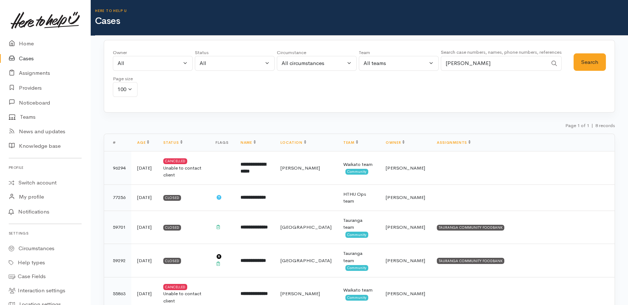
drag, startPoint x: 482, startPoint y: 62, endPoint x: 350, endPoint y: 62, distance: 132.3
click at [350, 62] on div "Owner All My cases 2Alice1 Faye Davies ('Here to help u') Aandrea Murray ('Here…" at bounding box center [343, 75] width 460 height 52
type input "amy"
click at [582, 60] on button "Search" at bounding box center [589, 62] width 32 height 18
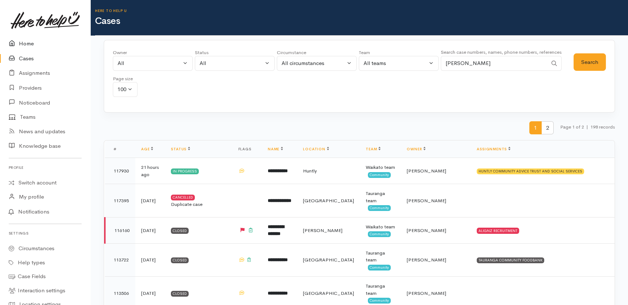
click at [28, 43] on link "Home" at bounding box center [45, 43] width 90 height 15
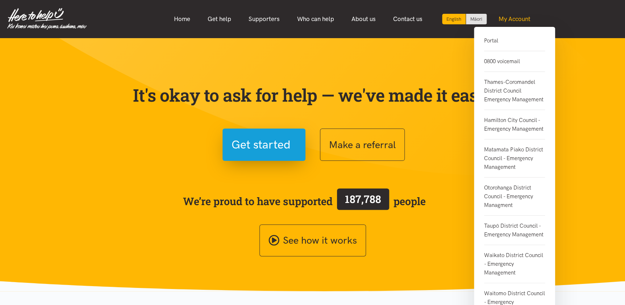
click at [508, 17] on link "My Account" at bounding box center [514, 19] width 49 height 16
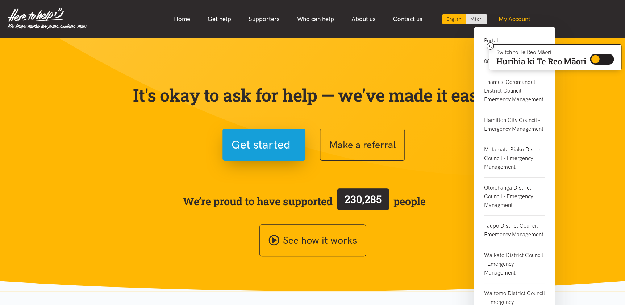
click at [512, 21] on link "My Account" at bounding box center [514, 19] width 49 height 16
click at [483, 62] on div "Portal 0800 voicemail Thames-Coromandel District Council Emergency Management H…" at bounding box center [514, 234] width 81 height 415
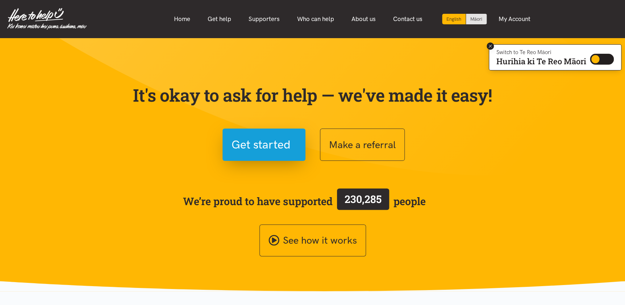
click at [487, 45] on button at bounding box center [490, 45] width 7 height 7
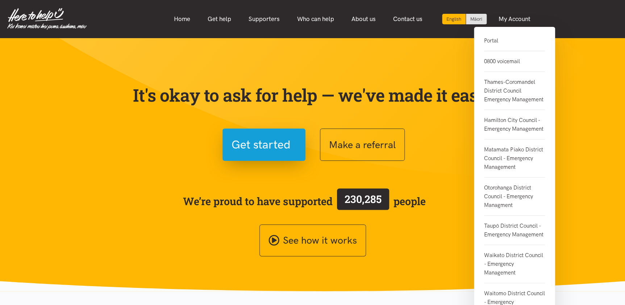
click at [515, 67] on link "0800 voicemail" at bounding box center [514, 61] width 61 height 21
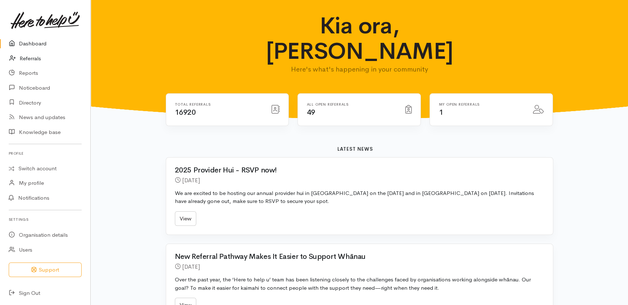
click at [34, 57] on link "Referrals" at bounding box center [45, 58] width 90 height 15
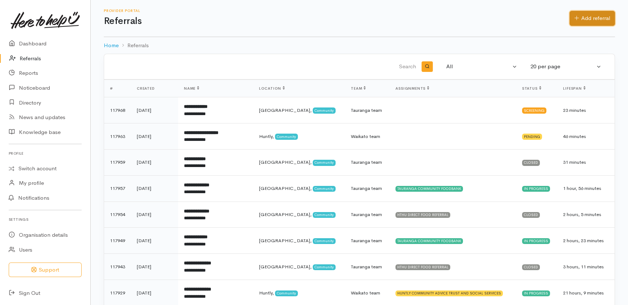
click at [581, 19] on link "Add referral" at bounding box center [591, 18] width 45 height 15
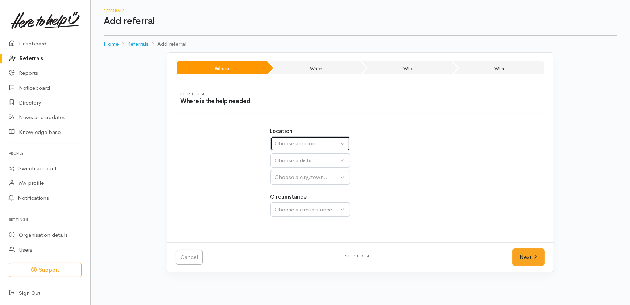
click at [289, 143] on div "Choose a region..." at bounding box center [307, 143] width 64 height 8
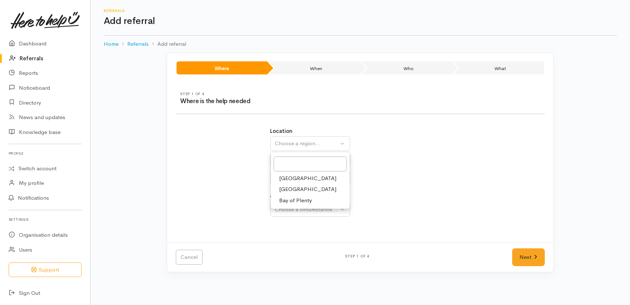
click at [290, 188] on span "Waikato" at bounding box center [308, 189] width 57 height 8
select select "3"
select select
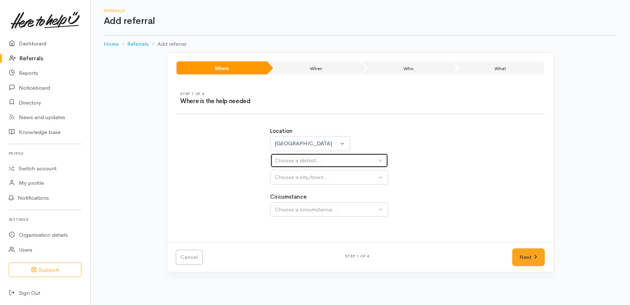
click at [290, 159] on div "Choose a district..." at bounding box center [326, 160] width 102 height 8
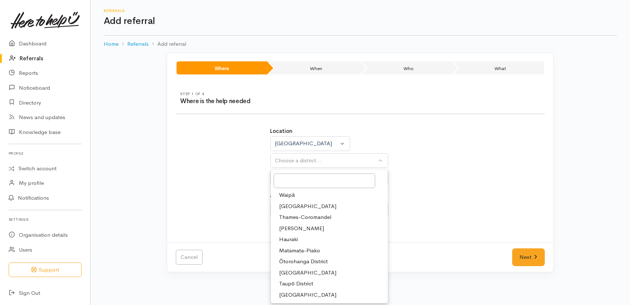
click at [299, 271] on span "South Waikato District" at bounding box center [308, 272] width 57 height 8
select select "11"
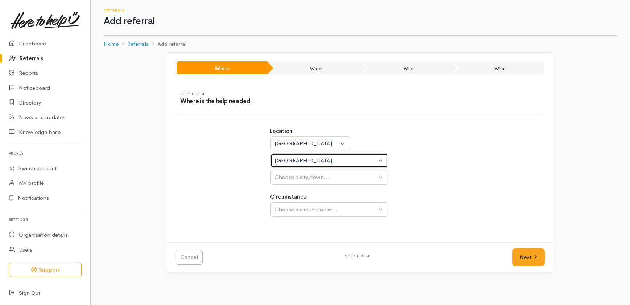
select select
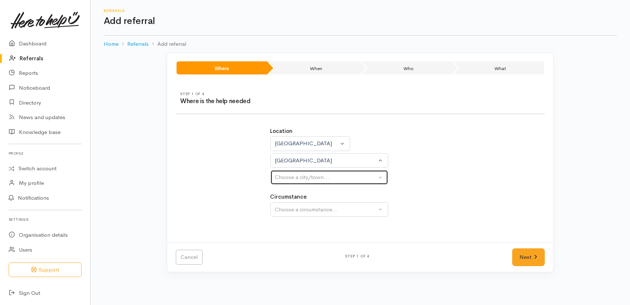
click at [310, 177] on div "Choose a city/town..." at bounding box center [326, 177] width 102 height 8
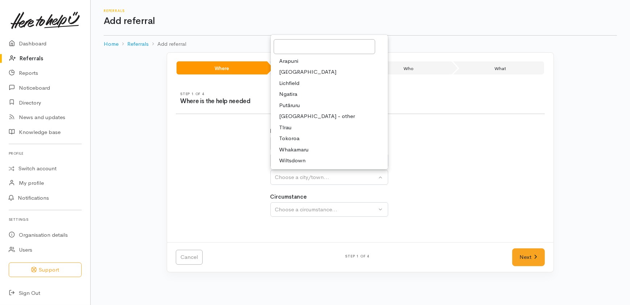
click at [292, 138] on span "Tokoroa" at bounding box center [290, 138] width 20 height 8
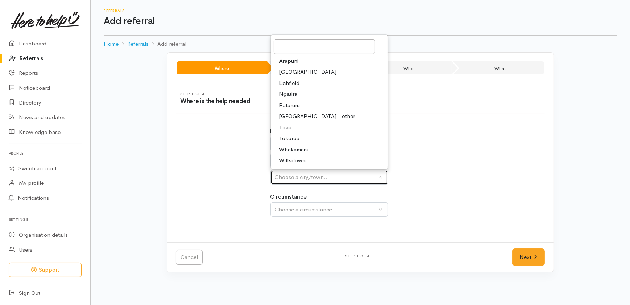
select select "3"
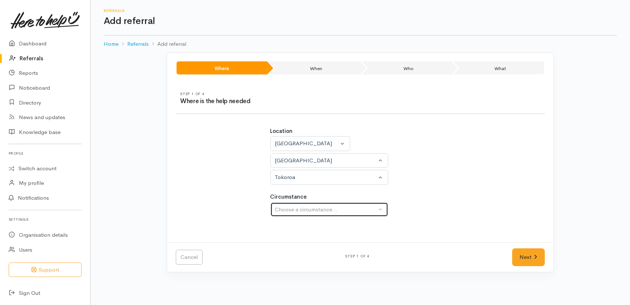
click at [300, 212] on div "Choose a circumstance..." at bounding box center [326, 209] width 102 height 8
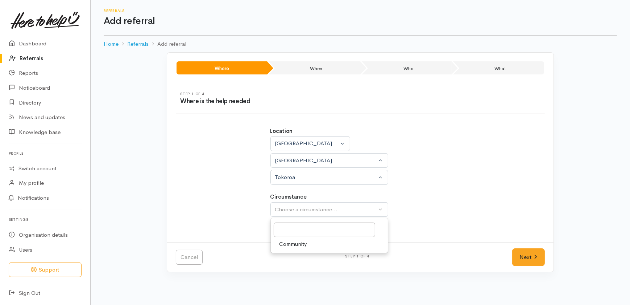
click at [283, 243] on span "Community" at bounding box center [294, 244] width 28 height 8
select select "2"
click at [530, 261] on link "Next" at bounding box center [528, 257] width 33 height 18
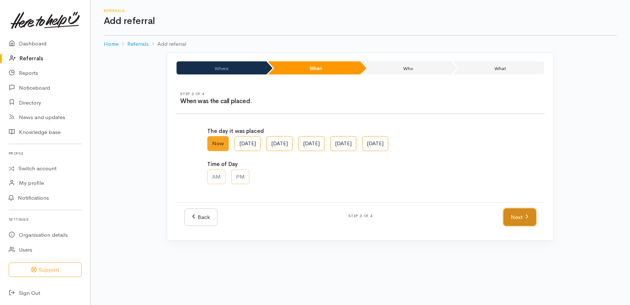
click at [508, 212] on link "Next" at bounding box center [520, 217] width 33 height 18
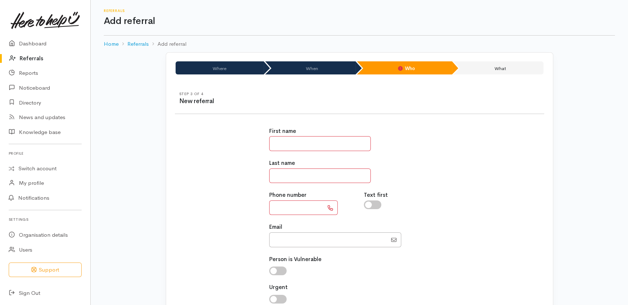
click at [297, 141] on input "text" at bounding box center [320, 143] width 102 height 15
type input "***"
type input "******"
click at [305, 207] on input "text" at bounding box center [296, 207] width 54 height 15
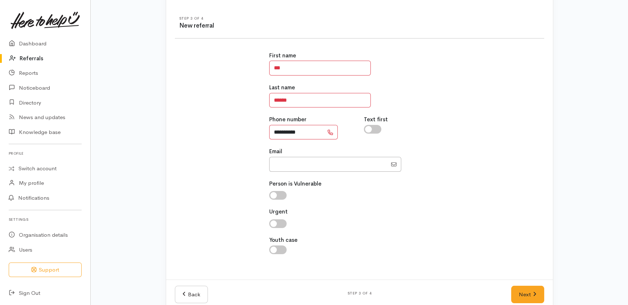
scroll to position [88, 0]
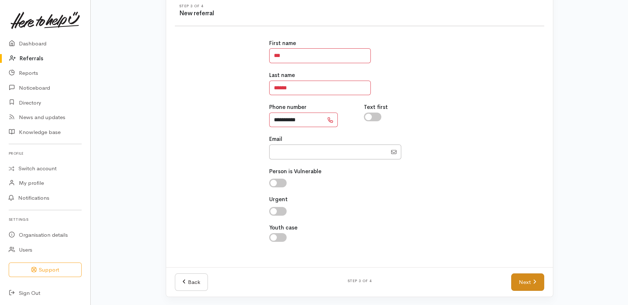
type input "**********"
click at [522, 280] on link "Next" at bounding box center [527, 282] width 33 height 18
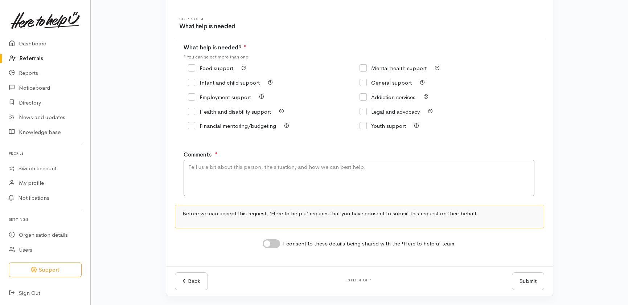
scroll to position [74, 0]
click at [191, 63] on div "Food support" at bounding box center [273, 69] width 171 height 15
click at [189, 66] on input "Food support" at bounding box center [210, 68] width 45 height 5
checkbox input "true"
click at [362, 67] on input "Mental health support" at bounding box center [392, 68] width 67 height 5
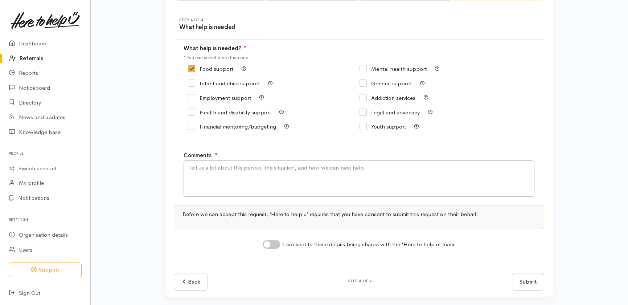
checkbox input "true"
click at [363, 112] on input "Legal and advocacy" at bounding box center [389, 111] width 60 height 5
checkbox input "true"
click at [232, 185] on textarea "Comments" at bounding box center [358, 178] width 351 height 36
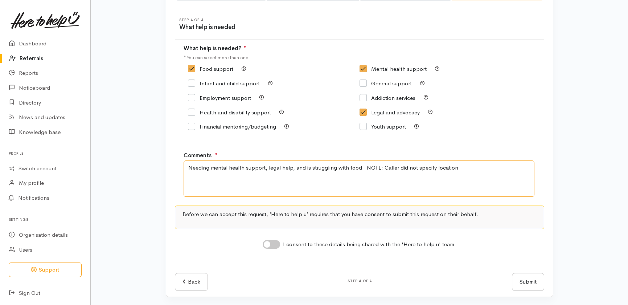
type textarea "Needing mental health support, legal help, and is struggling with food. NOTE: C…"
click at [276, 243] on input "I consent to these details being shared with the 'Here to help u' team." at bounding box center [270, 244] width 17 height 9
checkbox input "true"
click at [528, 279] on button "Submit" at bounding box center [528, 282] width 32 height 18
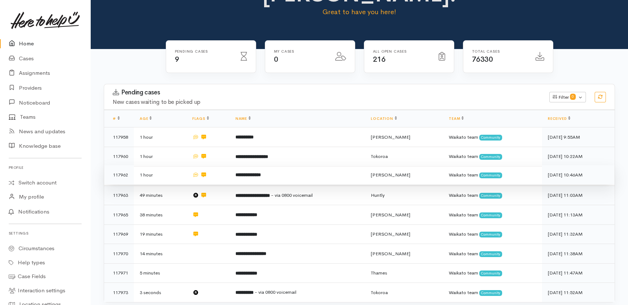
scroll to position [112, 0]
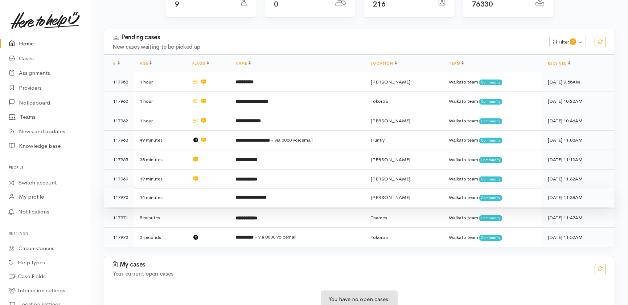
click at [185, 187] on td "14 minutes" at bounding box center [160, 197] width 53 height 20
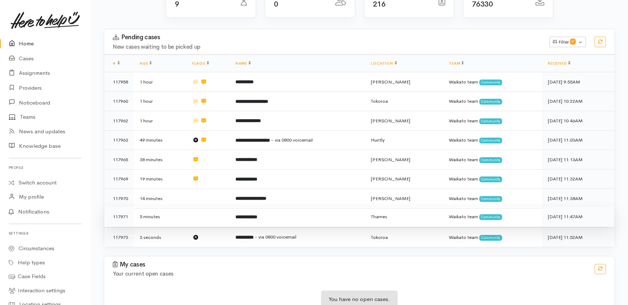
click at [203, 207] on td at bounding box center [207, 217] width 43 height 20
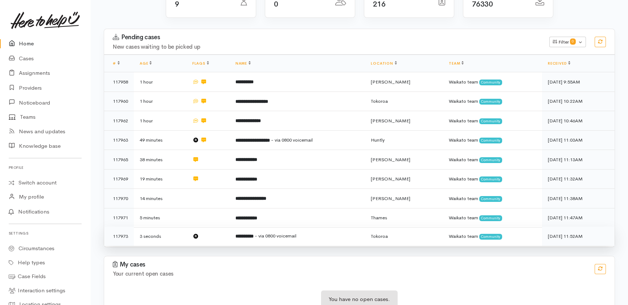
click at [207, 226] on td at bounding box center [207, 235] width 43 height 19
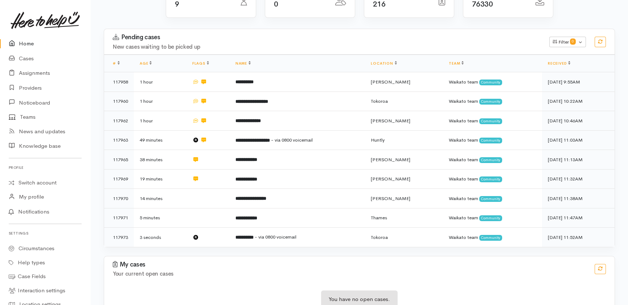
click at [25, 42] on link "Home" at bounding box center [45, 43] width 90 height 15
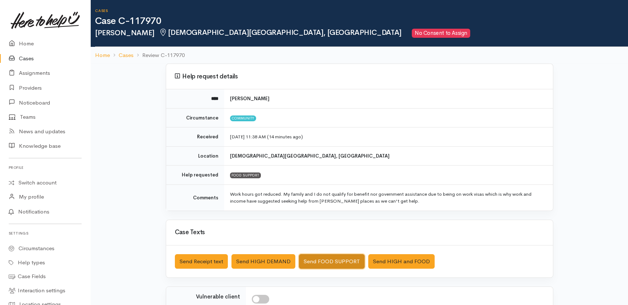
click at [325, 261] on button "Send FOOD SUPPORT" at bounding box center [332, 261] width 66 height 15
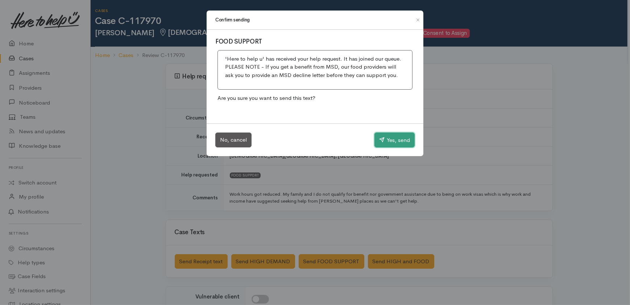
click at [390, 140] on button "Yes, send" at bounding box center [395, 139] width 40 height 15
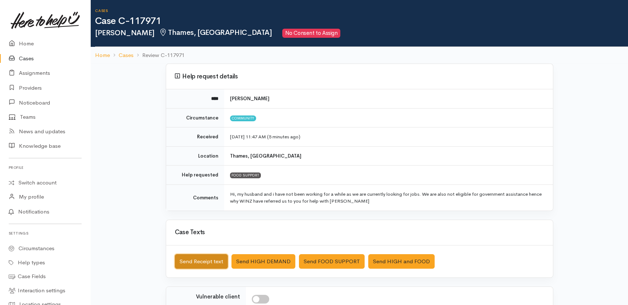
click at [199, 260] on button "Send Receipt text" at bounding box center [201, 261] width 53 height 15
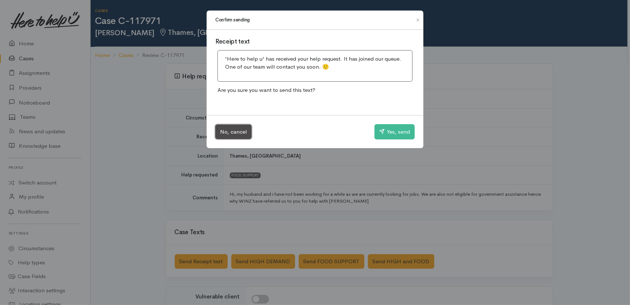
click at [232, 131] on button "No, cancel" at bounding box center [233, 131] width 36 height 15
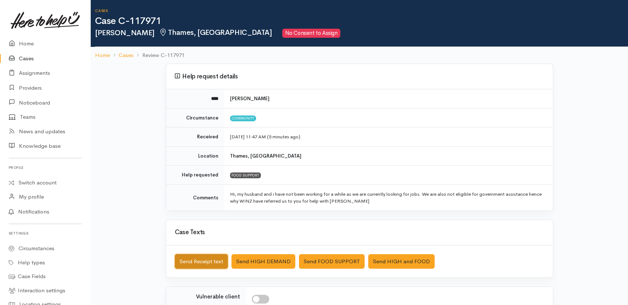
click at [196, 261] on button "Send Receipt text" at bounding box center [201, 261] width 53 height 15
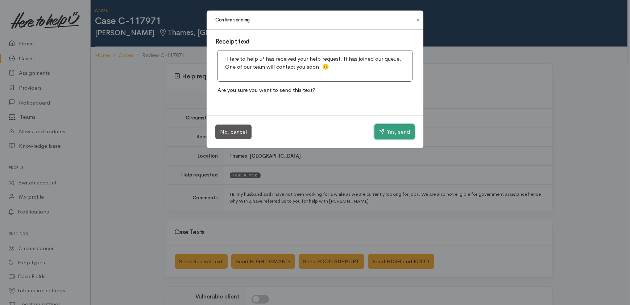
click at [397, 129] on button "Yes, send" at bounding box center [395, 131] width 40 height 15
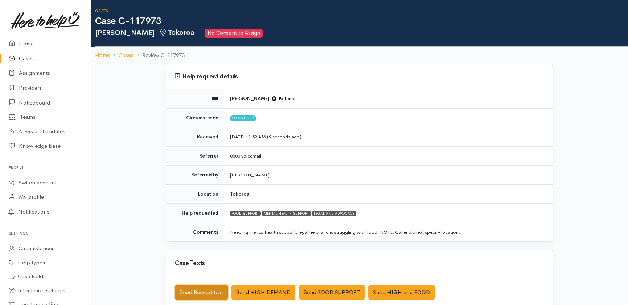
click at [203, 294] on button "Send Receipt text" at bounding box center [201, 292] width 53 height 15
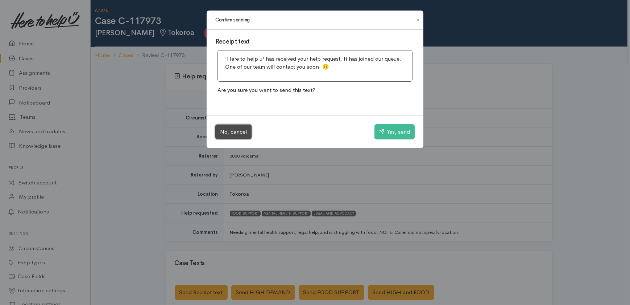
click at [227, 130] on button "No, cancel" at bounding box center [233, 131] width 36 height 15
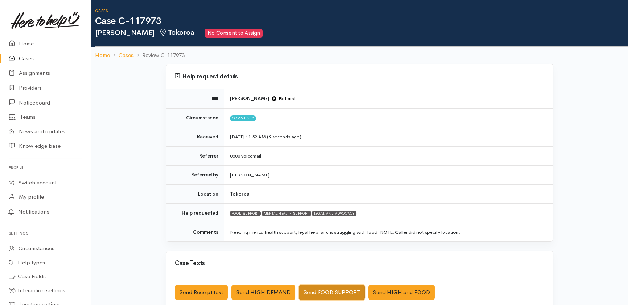
click at [317, 288] on button "Send FOOD SUPPORT" at bounding box center [332, 292] width 66 height 15
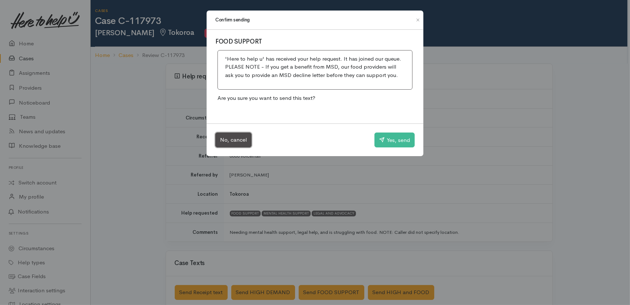
drag, startPoint x: 229, startPoint y: 141, endPoint x: 213, endPoint y: 207, distance: 67.8
click at [230, 141] on button "No, cancel" at bounding box center [233, 139] width 36 height 15
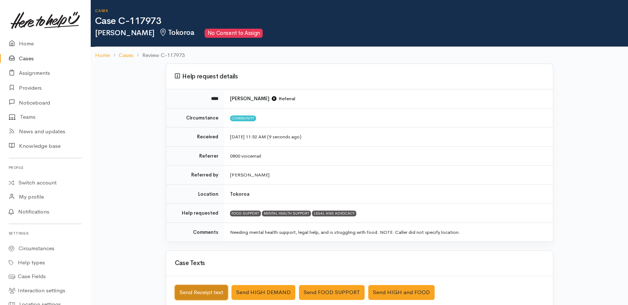
click at [203, 289] on button "Send Receipt text" at bounding box center [201, 292] width 53 height 15
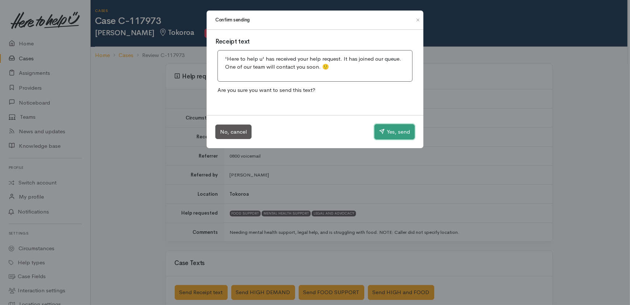
click at [398, 127] on button "Yes, send" at bounding box center [395, 131] width 40 height 15
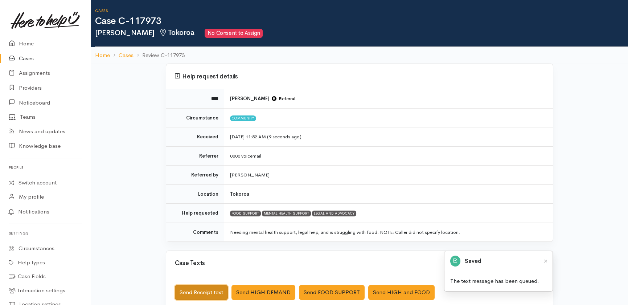
scroll to position [145, 0]
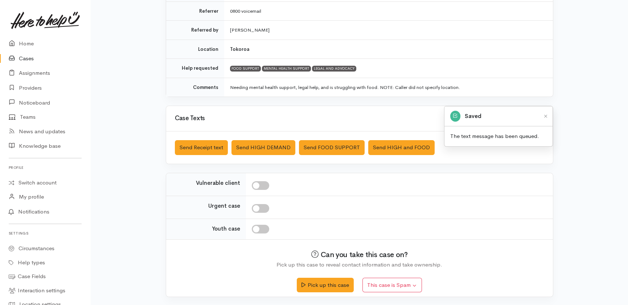
click at [265, 183] on input "checkbox" at bounding box center [260, 185] width 17 height 9
checkbox input "true"
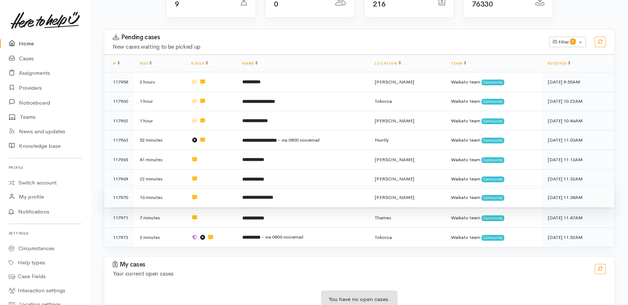
scroll to position [112, 0]
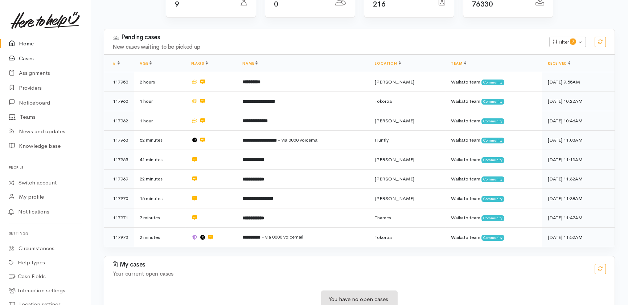
click at [24, 58] on link "Cases" at bounding box center [45, 58] width 90 height 15
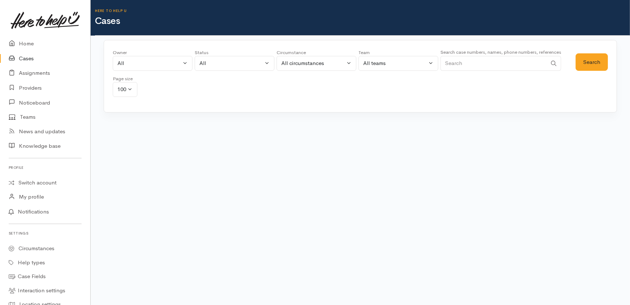
click at [497, 60] on input "Search" at bounding box center [494, 63] width 107 height 15
type input "0221058575"
click at [585, 58] on button "Search" at bounding box center [592, 62] width 32 height 18
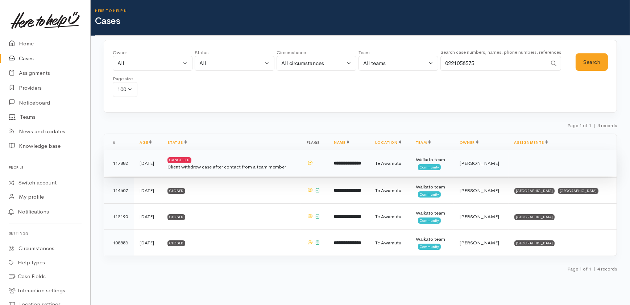
click at [232, 176] on td "Cancelled Client withdrew case after contact from a team member" at bounding box center [231, 163] width 139 height 26
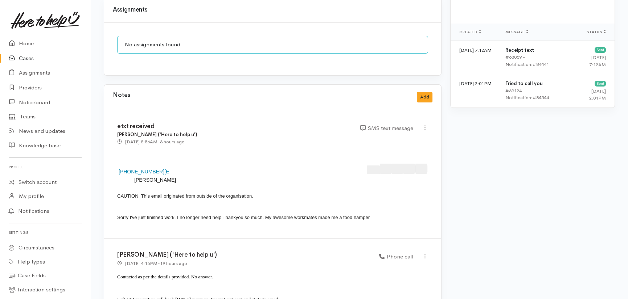
scroll to position [527, 0]
